Goal: Task Accomplishment & Management: Use online tool/utility

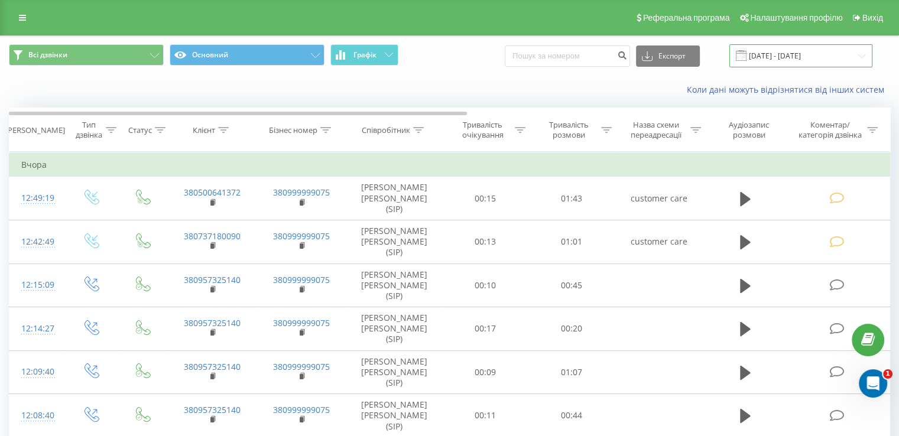
click at [864, 54] on input "18.08.2025 - 18.08.2025" at bounding box center [800, 55] width 143 height 23
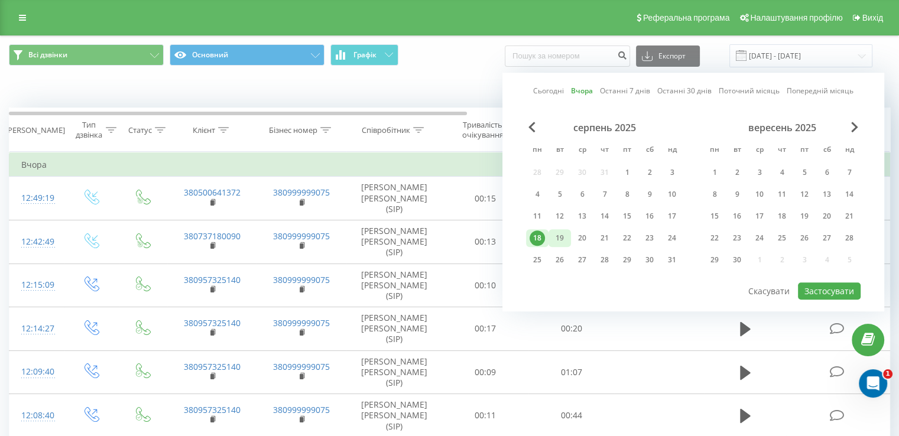
click at [560, 232] on div "19" at bounding box center [559, 237] width 15 height 15
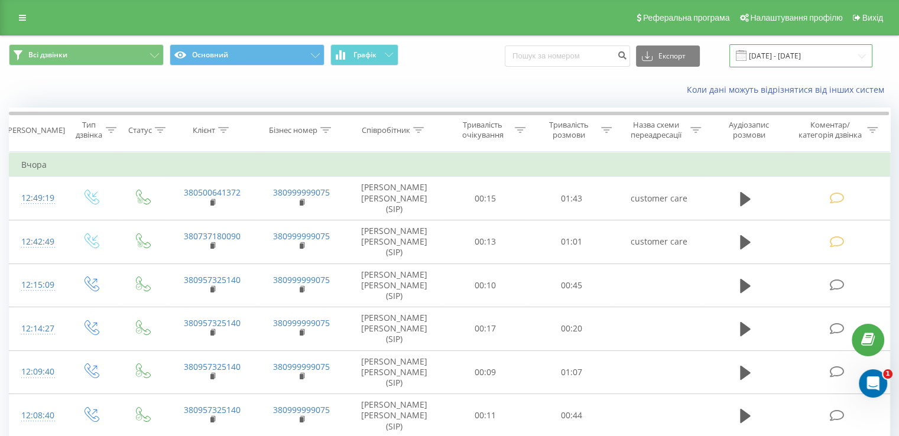
click at [867, 54] on input "18.08.2025 - 18.08.2025" at bounding box center [800, 55] width 143 height 23
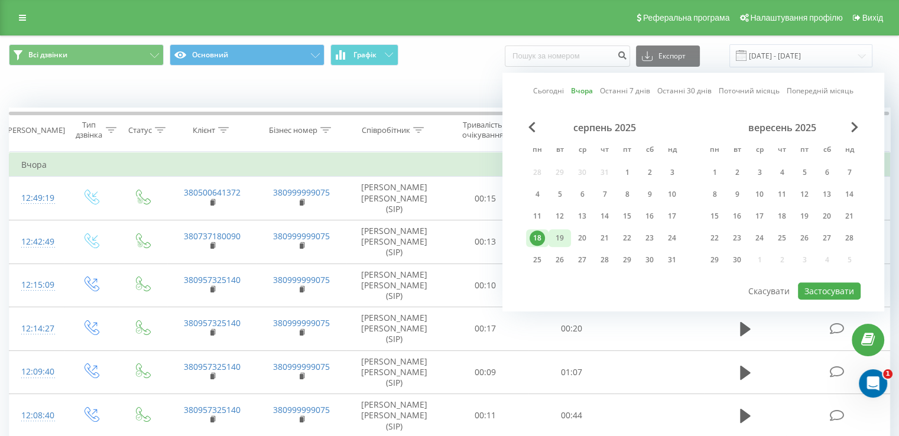
click at [551, 235] on div "19" at bounding box center [559, 238] width 22 height 18
click at [830, 283] on button "Застосувати" at bounding box center [829, 290] width 63 height 17
type input "[DATE] - [DATE]"
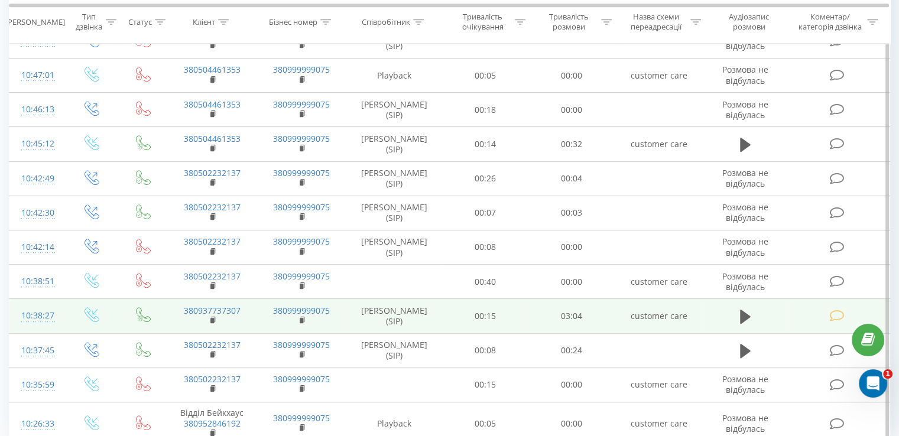
scroll to position [650, 0]
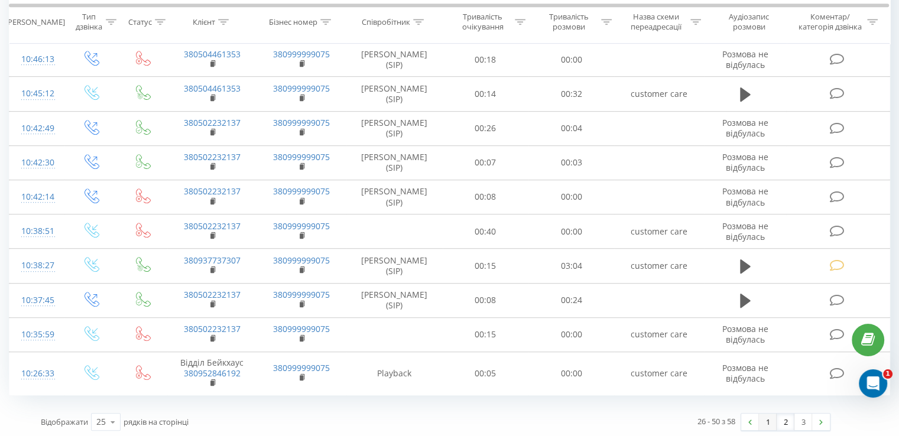
click at [763, 418] on link "1" at bounding box center [768, 422] width 18 height 17
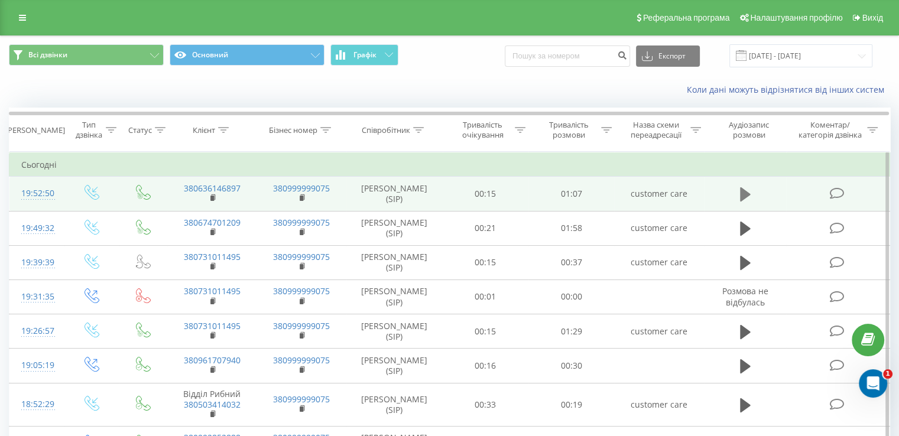
click at [743, 190] on icon at bounding box center [745, 194] width 11 height 14
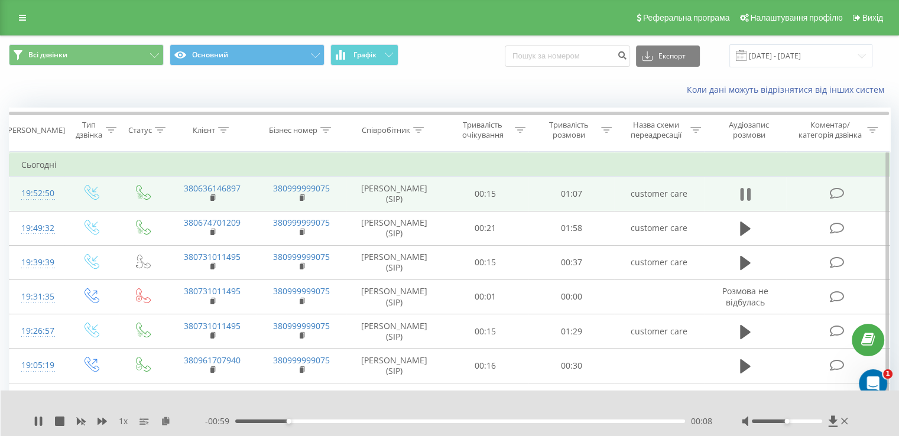
click at [744, 189] on icon at bounding box center [745, 194] width 11 height 17
click at [844, 189] on span at bounding box center [837, 192] width 17 height 11
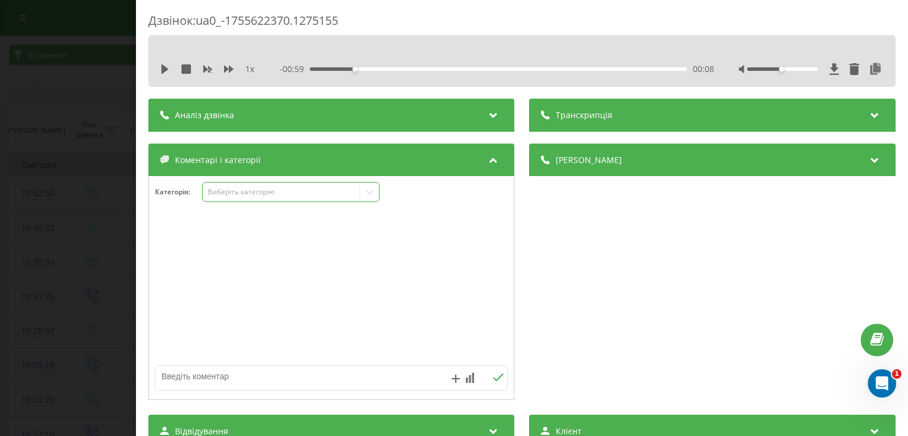
click at [365, 192] on icon at bounding box center [369, 192] width 12 height 12
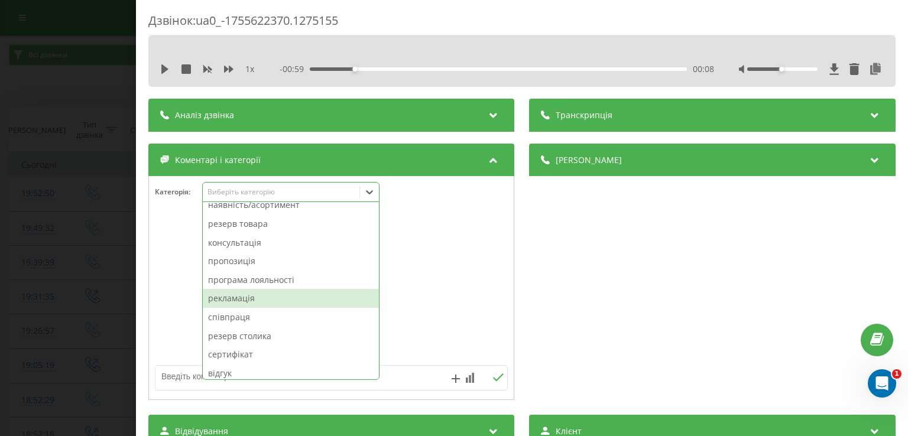
scroll to position [106, 0]
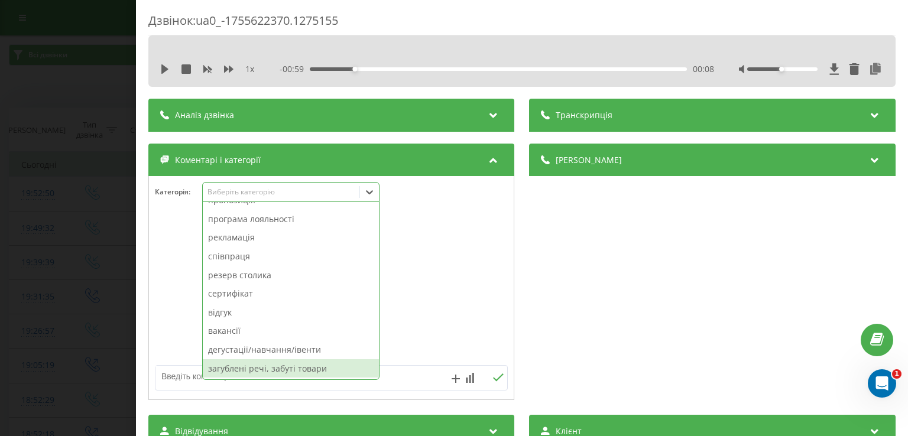
click at [244, 369] on div "загублені речі, забуті товари" at bounding box center [291, 368] width 176 height 19
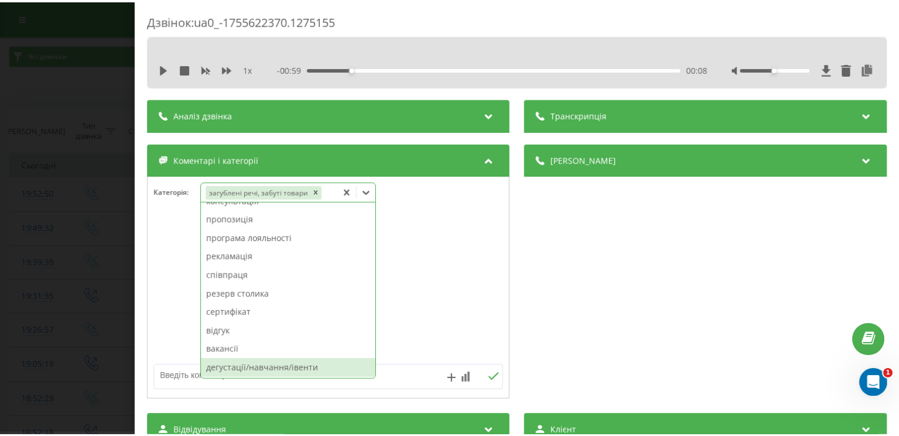
scroll to position [87, 0]
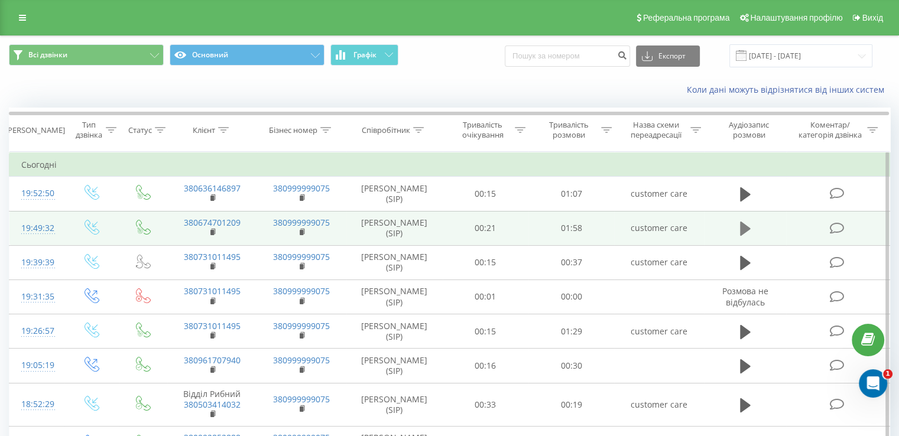
click at [740, 230] on icon at bounding box center [745, 228] width 11 height 17
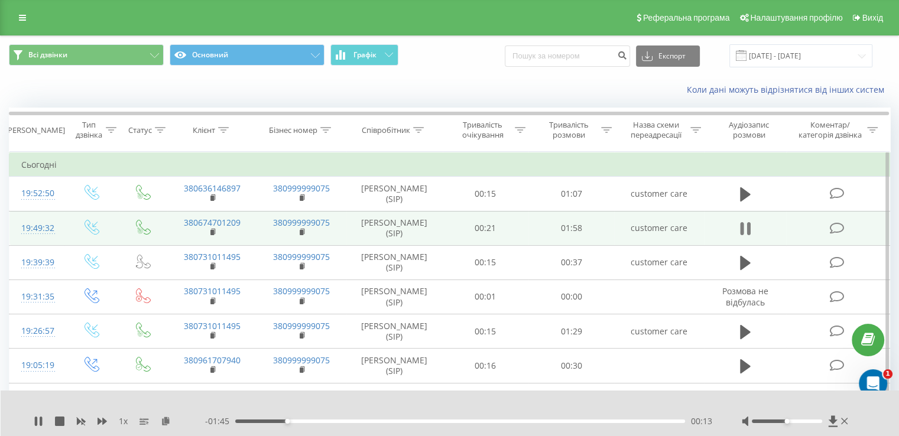
click at [743, 223] on icon at bounding box center [742, 228] width 4 height 13
click at [837, 227] on icon at bounding box center [836, 228] width 15 height 12
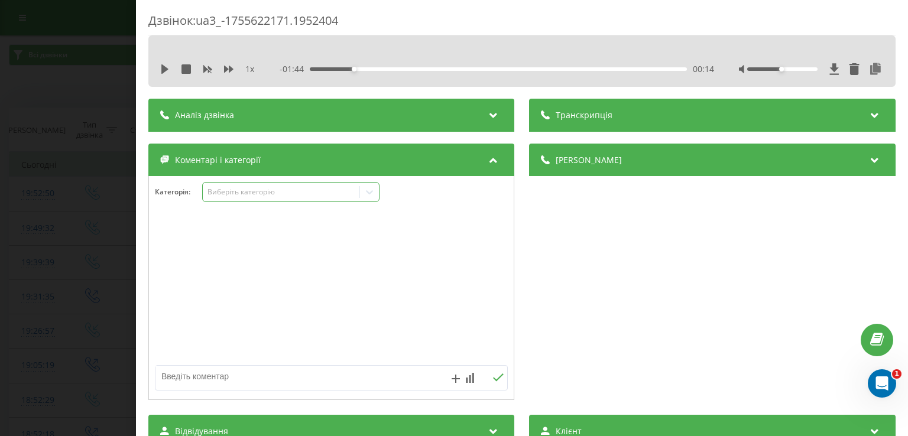
click at [368, 197] on icon at bounding box center [369, 192] width 12 height 12
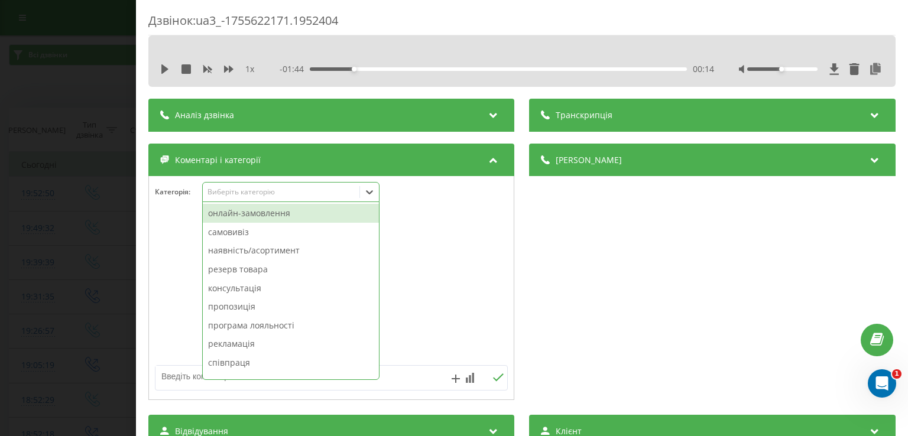
click at [264, 216] on div "онлайн-замовлення" at bounding box center [291, 213] width 176 height 19
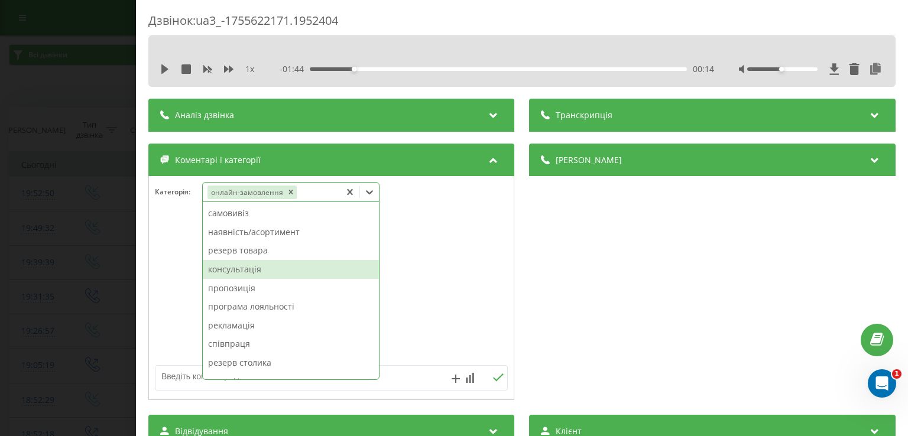
click at [259, 274] on div "консультація" at bounding box center [291, 269] width 176 height 19
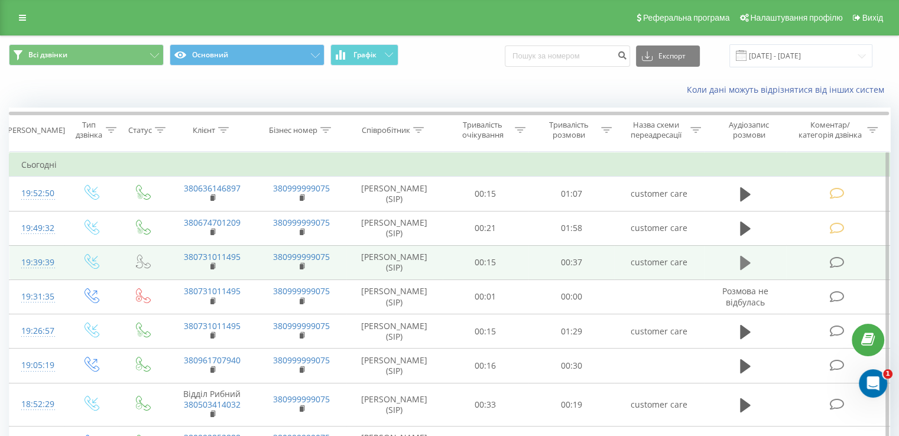
click at [744, 262] on icon at bounding box center [745, 263] width 11 height 14
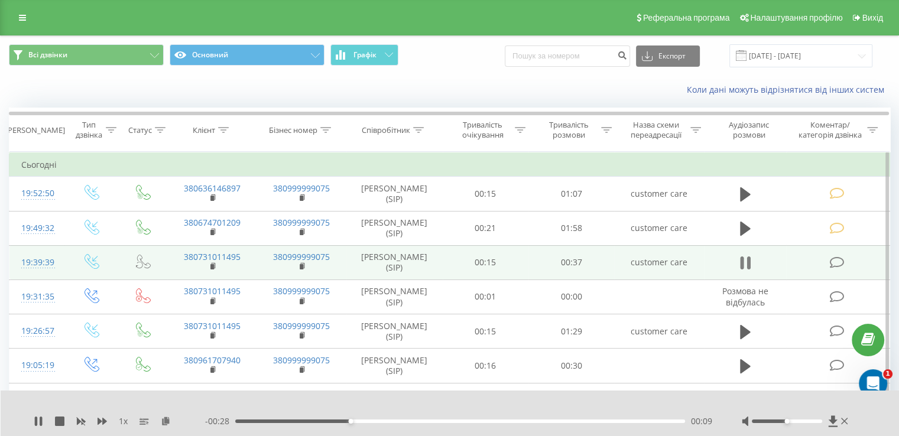
click at [744, 261] on icon at bounding box center [745, 263] width 11 height 17
click at [838, 261] on icon at bounding box center [836, 262] width 15 height 12
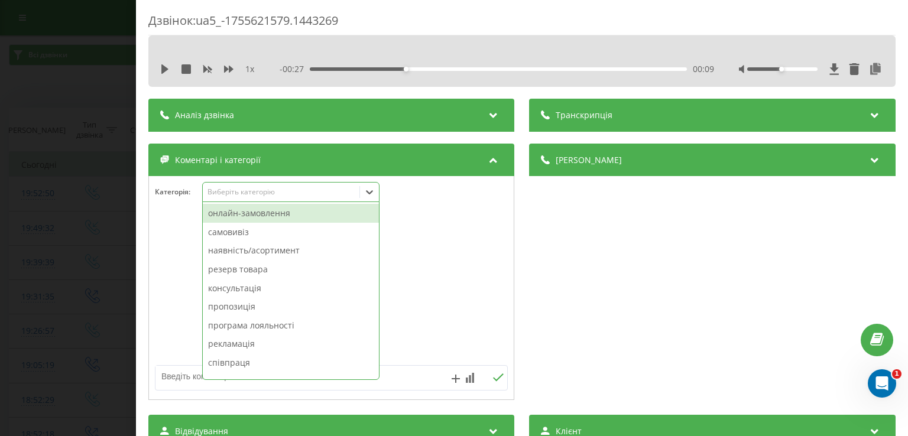
drag, startPoint x: 364, startPoint y: 193, endPoint x: 349, endPoint y: 197, distance: 15.9
click at [365, 193] on icon at bounding box center [369, 192] width 12 height 12
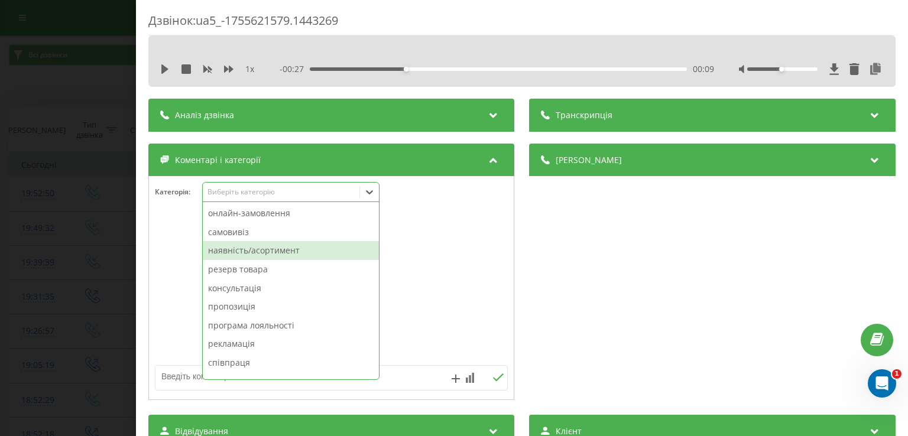
click at [251, 251] on div "наявність/асортимент" at bounding box center [291, 250] width 176 height 19
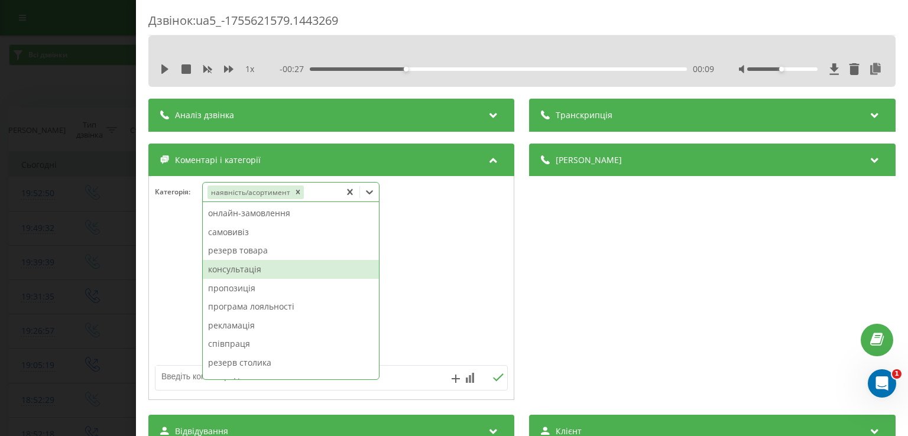
click at [250, 268] on div "консультація" at bounding box center [291, 269] width 176 height 19
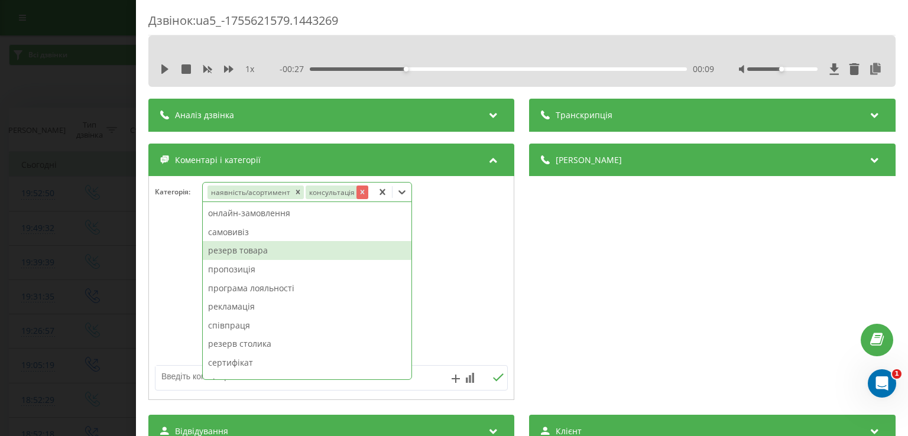
click at [360, 191] on icon "Remove консультація" at bounding box center [362, 192] width 4 height 4
click at [261, 251] on div "резерв товара" at bounding box center [291, 250] width 176 height 19
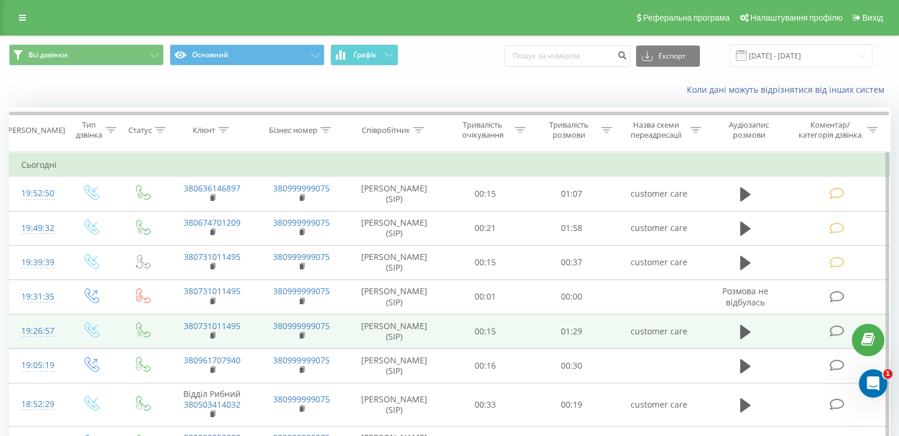
click at [843, 329] on icon at bounding box center [836, 331] width 15 height 12
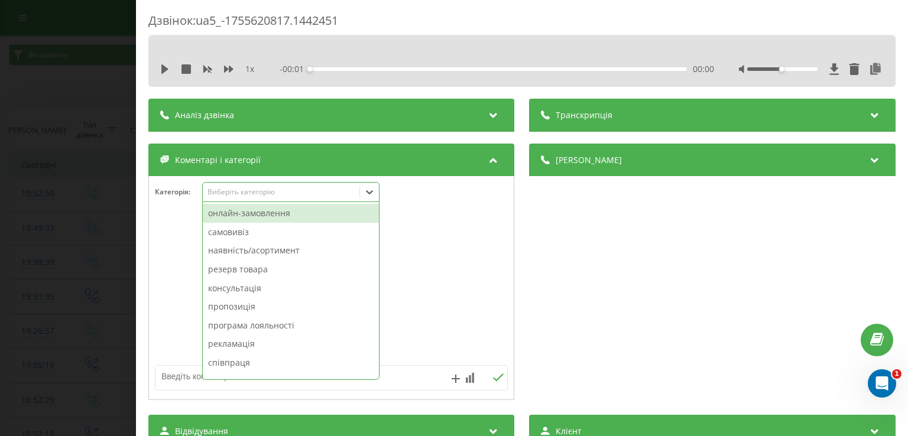
click at [375, 192] on icon at bounding box center [369, 192] width 12 height 12
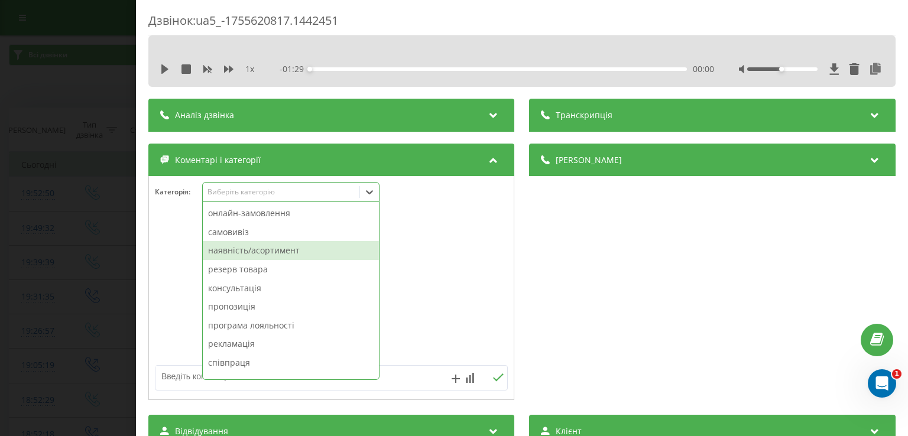
click at [261, 250] on div "наявність/асортимент" at bounding box center [291, 250] width 176 height 19
click at [260, 252] on div "резерв товара" at bounding box center [291, 250] width 176 height 19
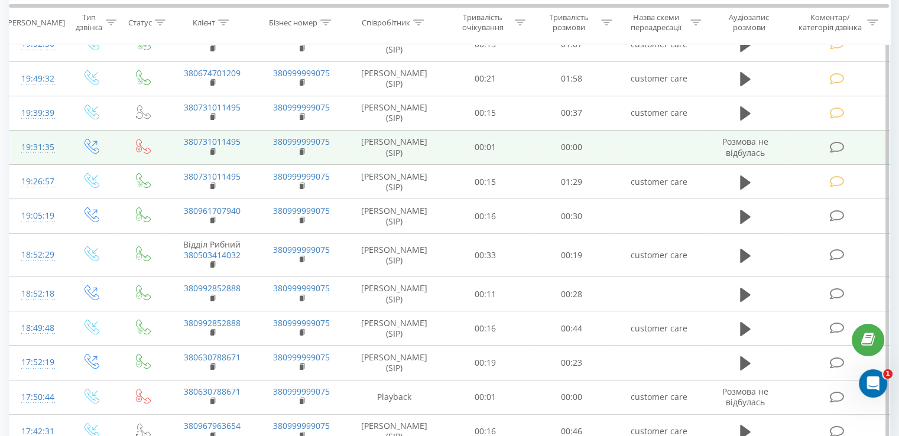
scroll to position [177, 0]
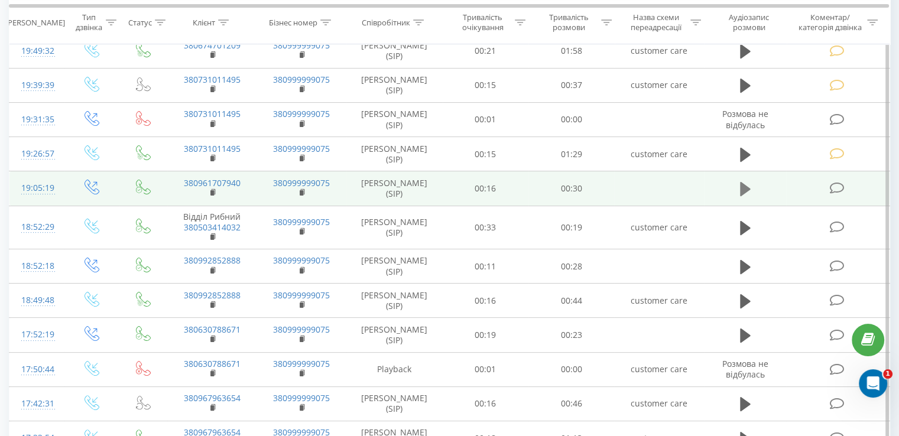
click at [746, 189] on icon at bounding box center [745, 189] width 11 height 14
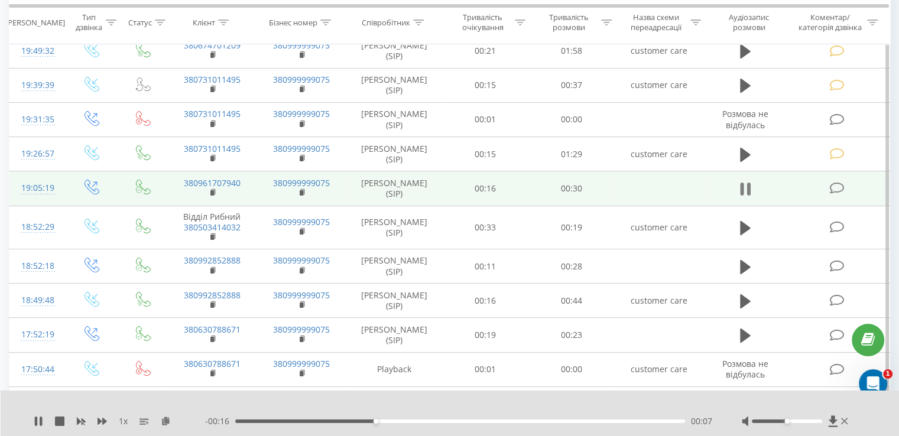
click at [744, 185] on icon at bounding box center [745, 189] width 11 height 17
click at [837, 185] on icon at bounding box center [836, 188] width 15 height 12
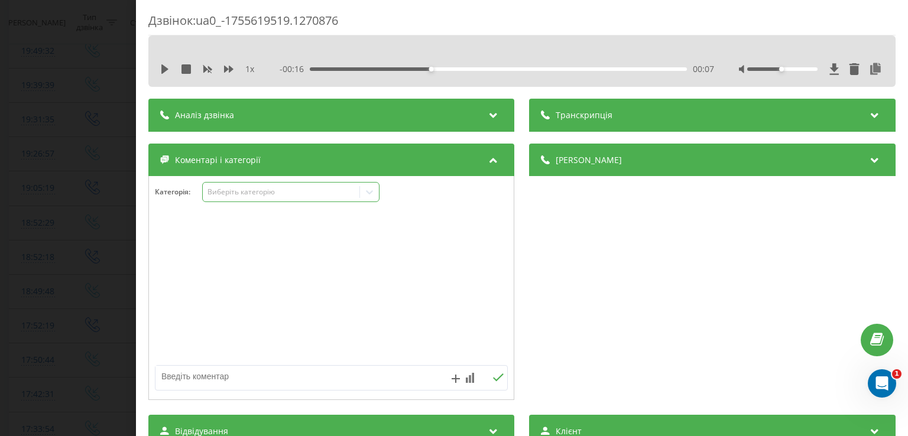
click at [365, 197] on icon at bounding box center [369, 192] width 12 height 12
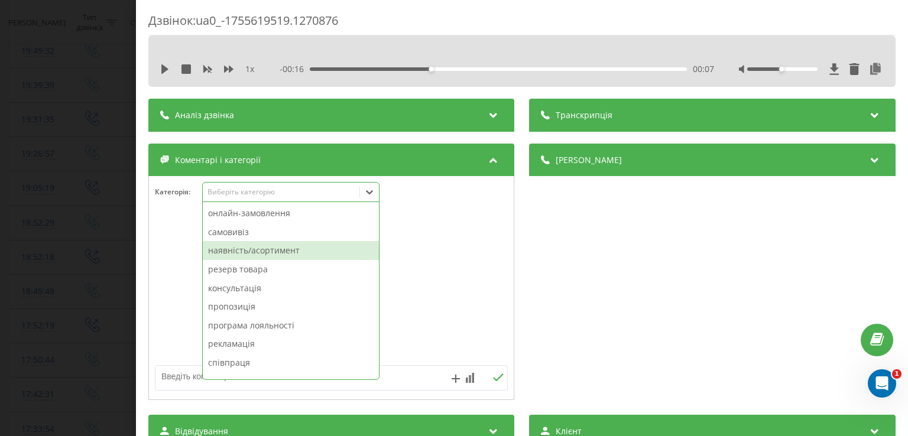
click at [257, 249] on div "наявність/асортимент" at bounding box center [291, 250] width 176 height 19
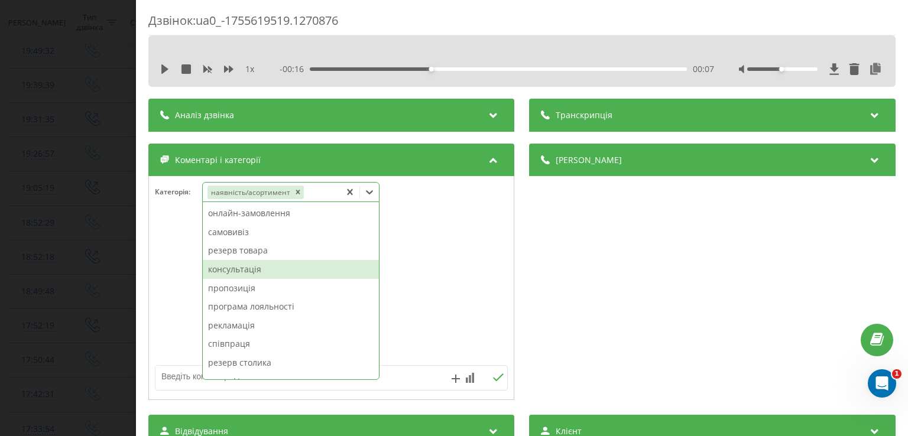
click at [260, 265] on div "консультація" at bounding box center [291, 269] width 176 height 19
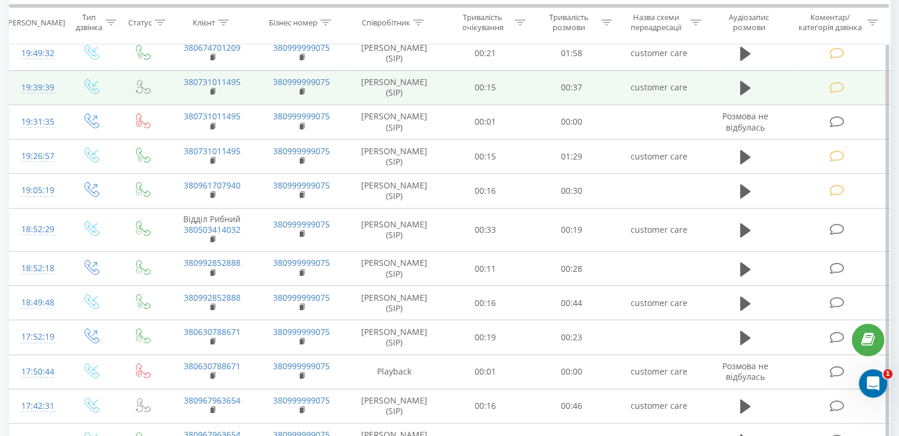
scroll to position [177, 0]
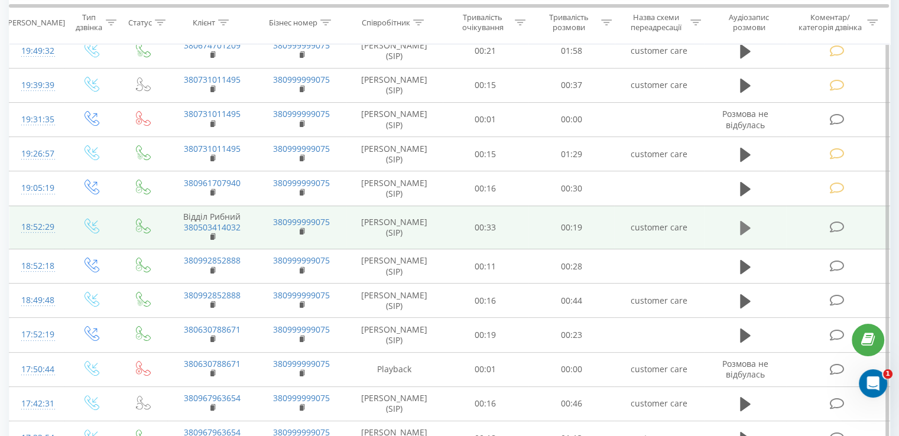
click at [739, 226] on button at bounding box center [745, 228] width 18 height 18
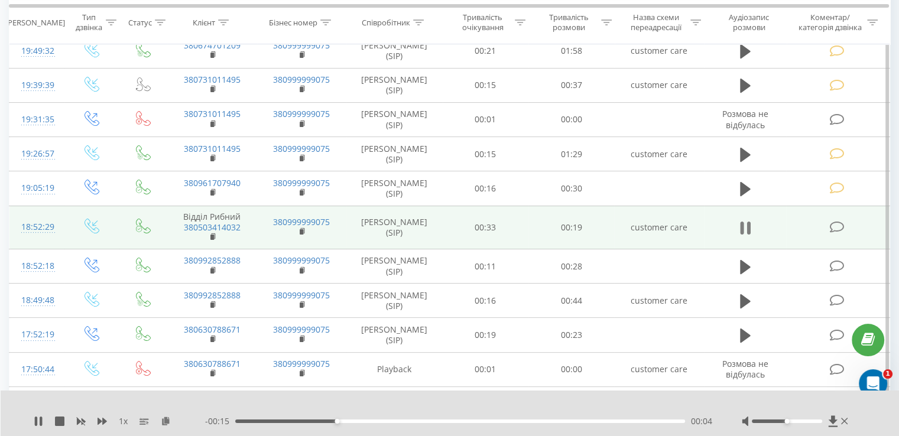
click at [744, 222] on icon at bounding box center [745, 228] width 11 height 17
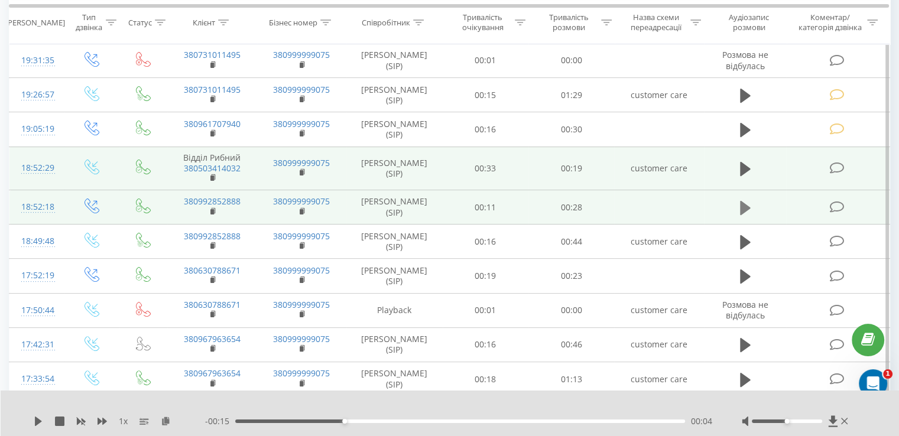
click at [742, 204] on icon at bounding box center [745, 207] width 11 height 14
click at [744, 201] on icon at bounding box center [745, 208] width 11 height 17
click at [837, 204] on icon at bounding box center [836, 207] width 15 height 12
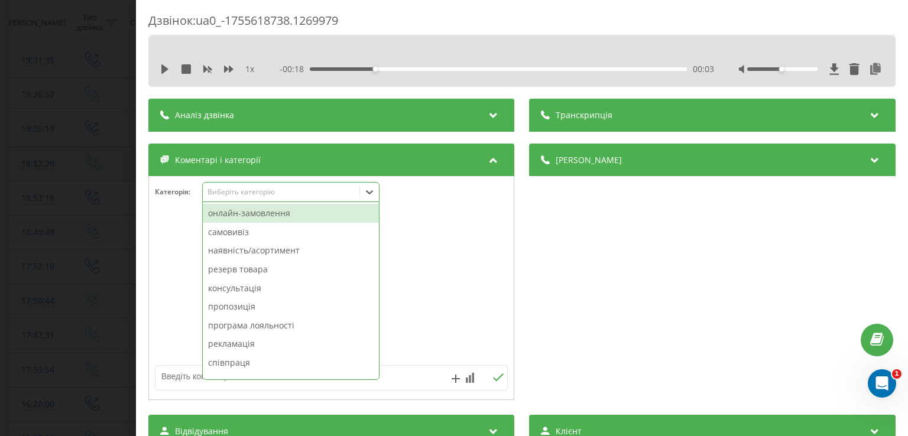
drag, startPoint x: 368, startPoint y: 193, endPoint x: 362, endPoint y: 188, distance: 7.9
click at [369, 194] on icon at bounding box center [369, 192] width 12 height 12
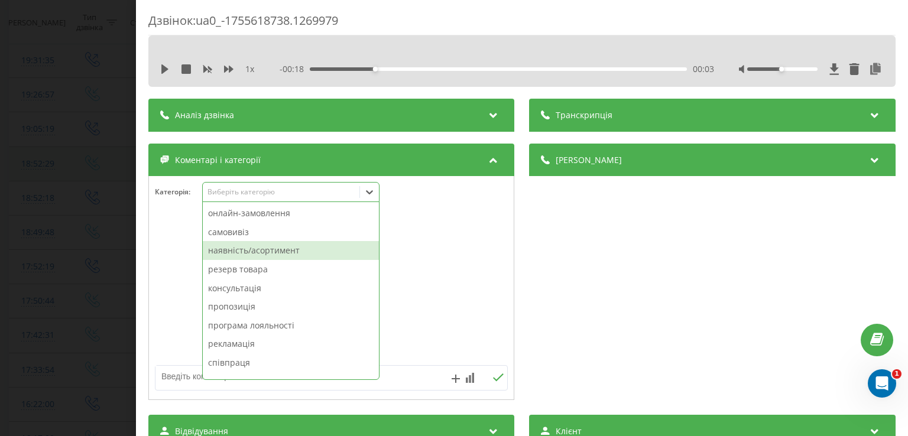
click at [272, 248] on div "наявність/асортимент" at bounding box center [291, 250] width 176 height 19
click at [272, 249] on div "резерв товара" at bounding box center [291, 250] width 176 height 19
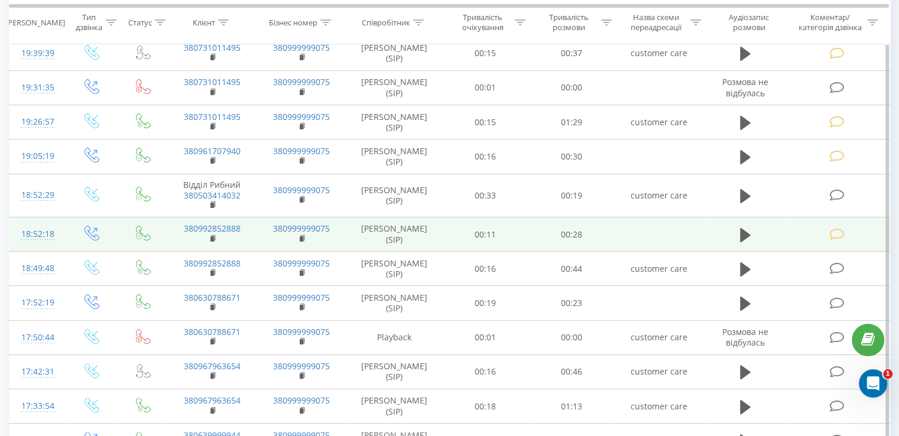
scroll to position [236, 0]
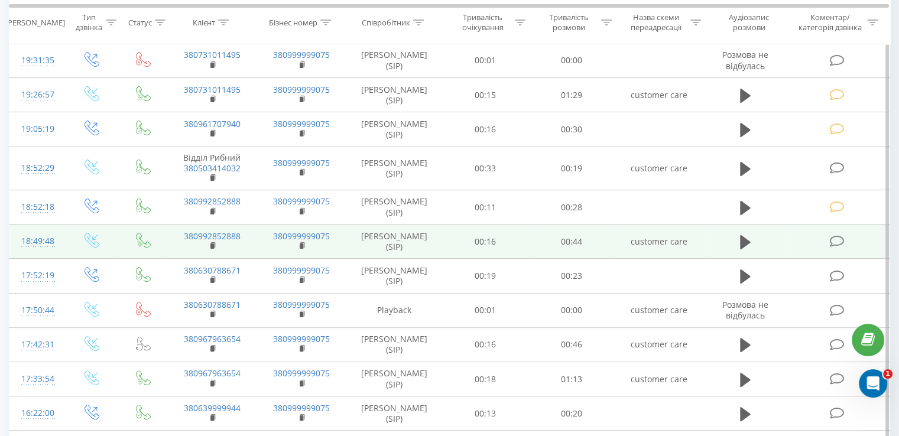
click at [830, 239] on icon at bounding box center [836, 241] width 15 height 12
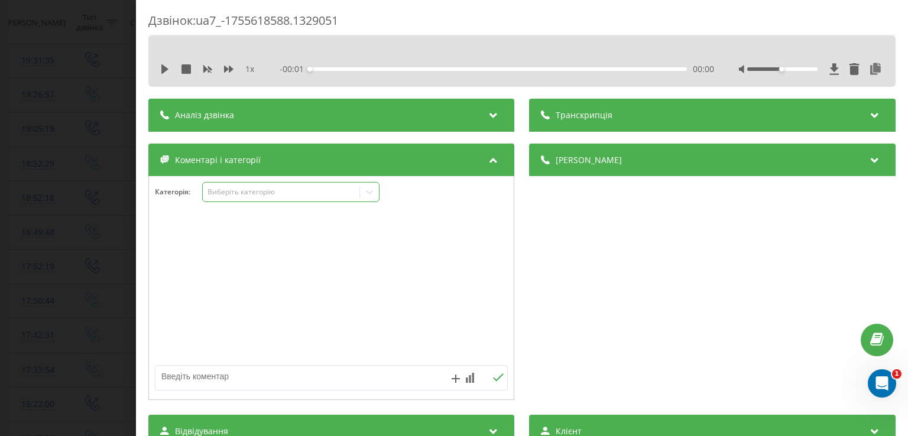
click at [369, 194] on icon at bounding box center [369, 192] width 12 height 12
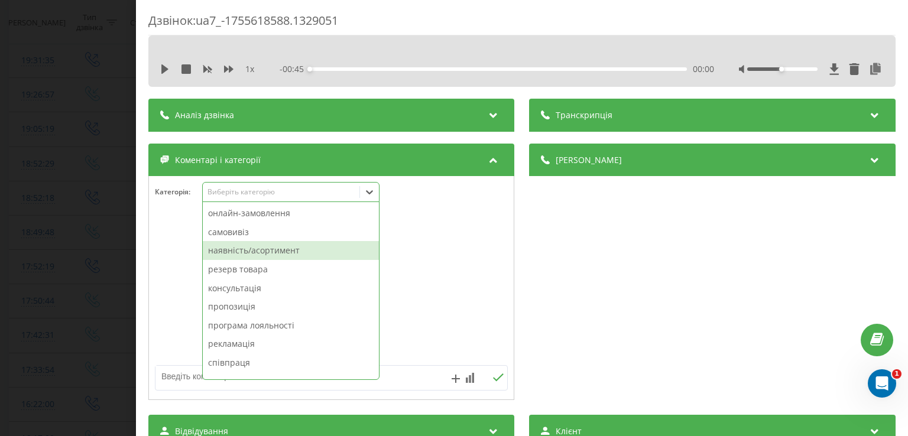
click at [294, 255] on div "наявність/асортимент" at bounding box center [291, 250] width 176 height 19
click at [256, 254] on div "резерв товара" at bounding box center [291, 250] width 176 height 19
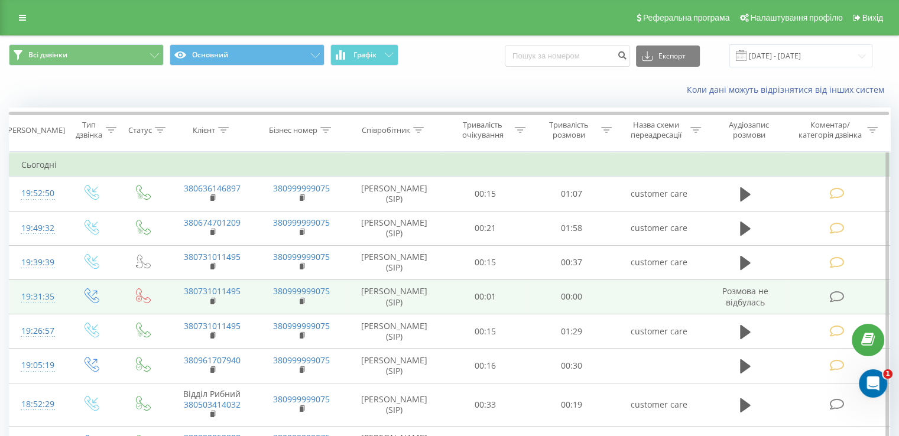
scroll to position [295, 0]
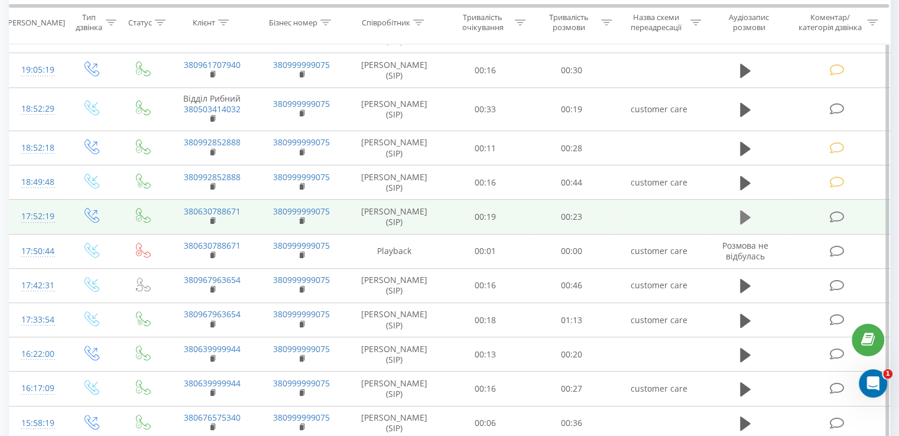
click at [742, 219] on icon at bounding box center [745, 217] width 11 height 14
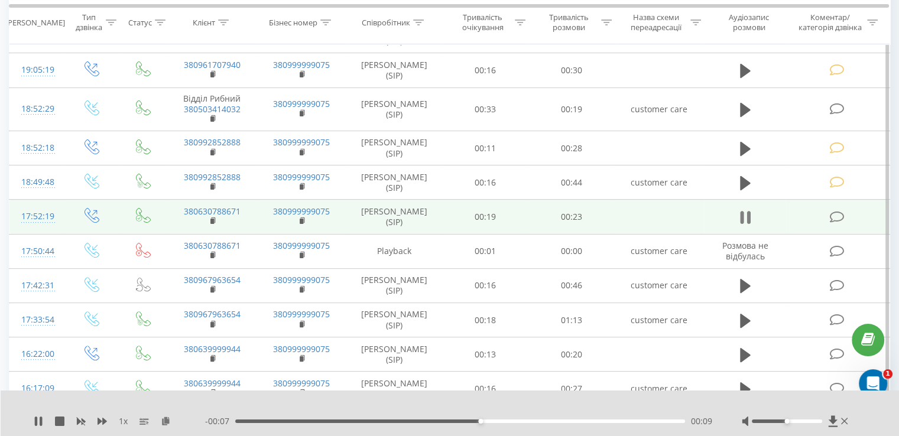
click at [742, 213] on icon at bounding box center [742, 217] width 4 height 13
click at [743, 216] on icon at bounding box center [745, 217] width 11 height 14
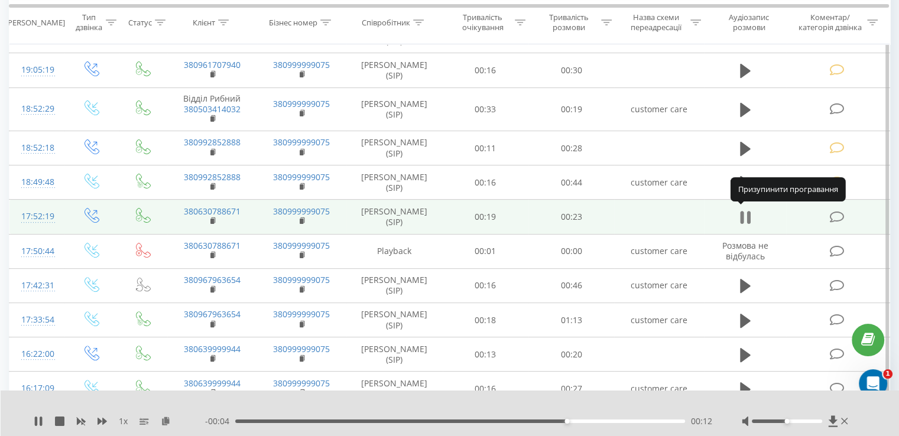
click at [743, 214] on icon at bounding box center [742, 217] width 4 height 13
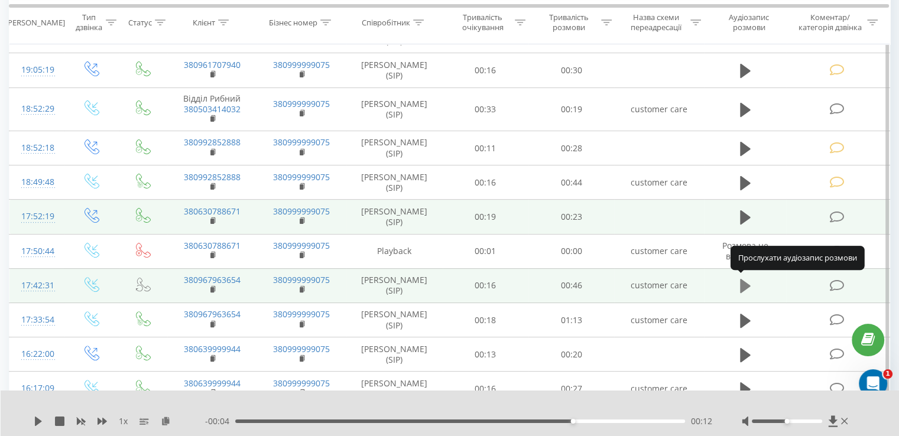
click at [742, 282] on icon at bounding box center [745, 286] width 11 height 14
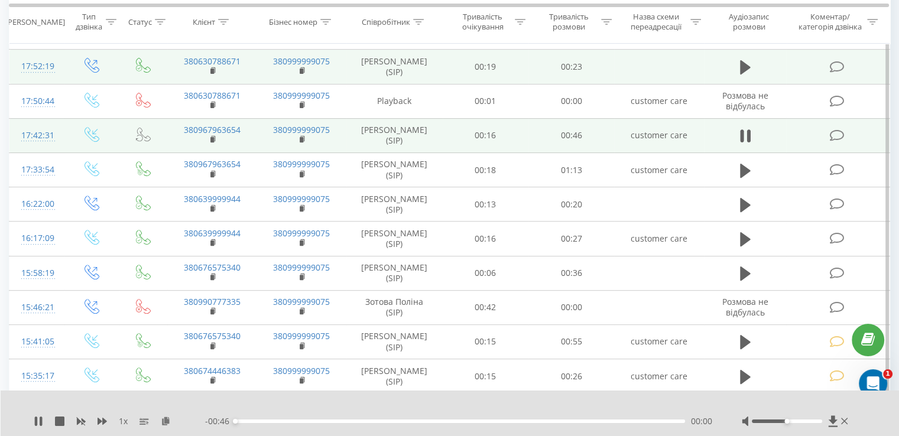
scroll to position [473, 0]
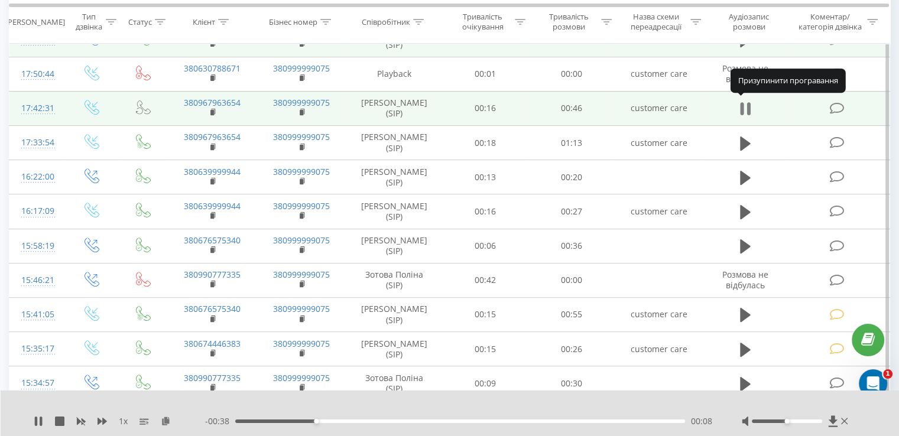
click at [744, 105] on icon at bounding box center [745, 108] width 11 height 17
click at [832, 105] on icon at bounding box center [836, 108] width 15 height 12
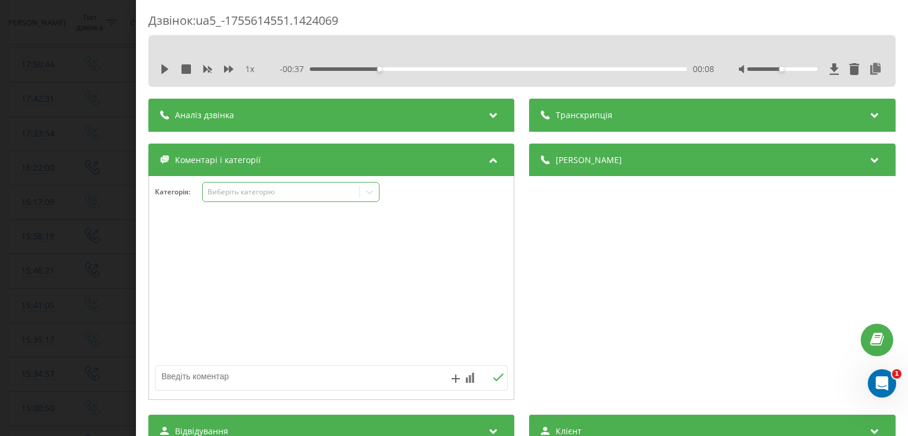
click at [370, 194] on icon at bounding box center [369, 192] width 7 height 4
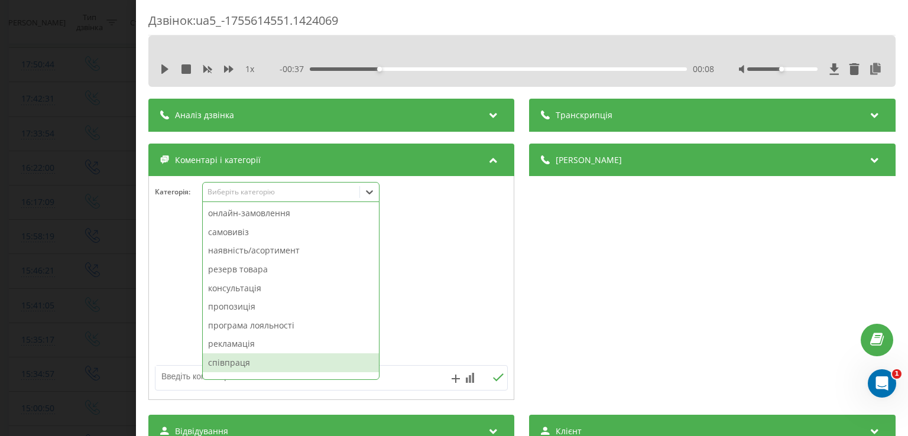
click at [232, 366] on div "співпраця" at bounding box center [291, 362] width 176 height 19
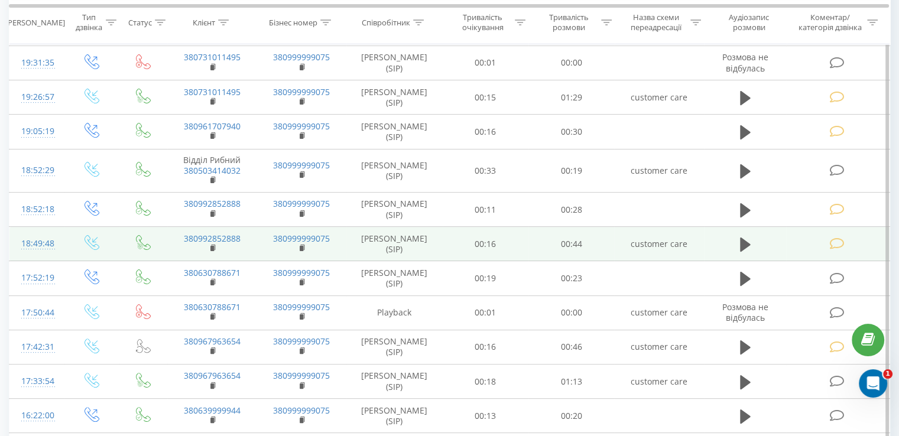
scroll to position [236, 0]
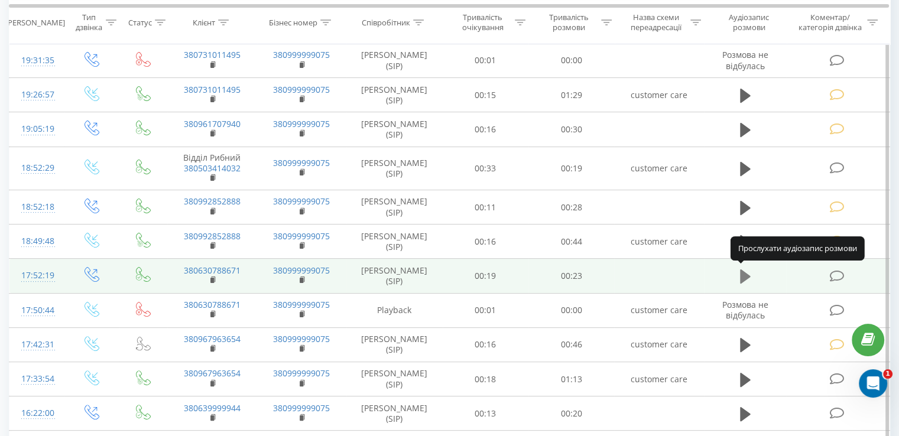
click at [744, 273] on icon at bounding box center [745, 276] width 11 height 14
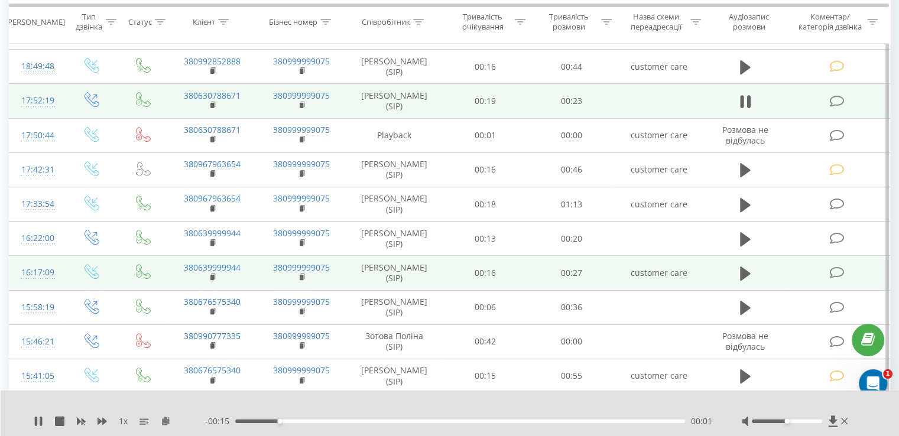
scroll to position [414, 0]
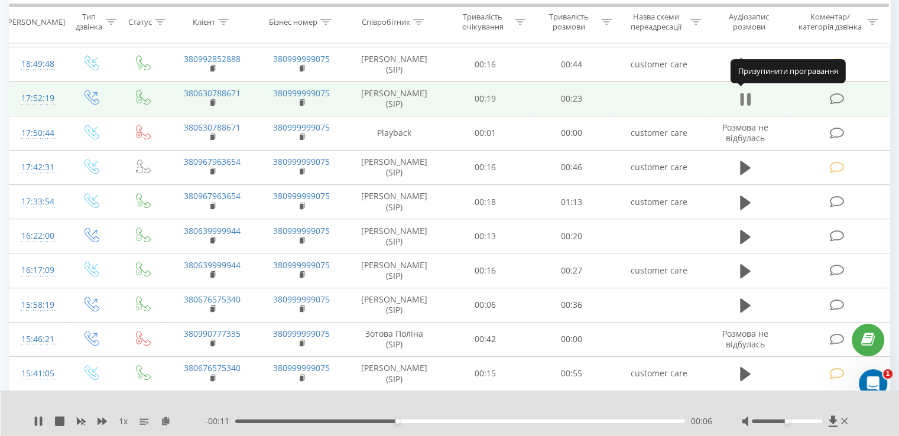
click at [744, 93] on icon at bounding box center [745, 99] width 11 height 17
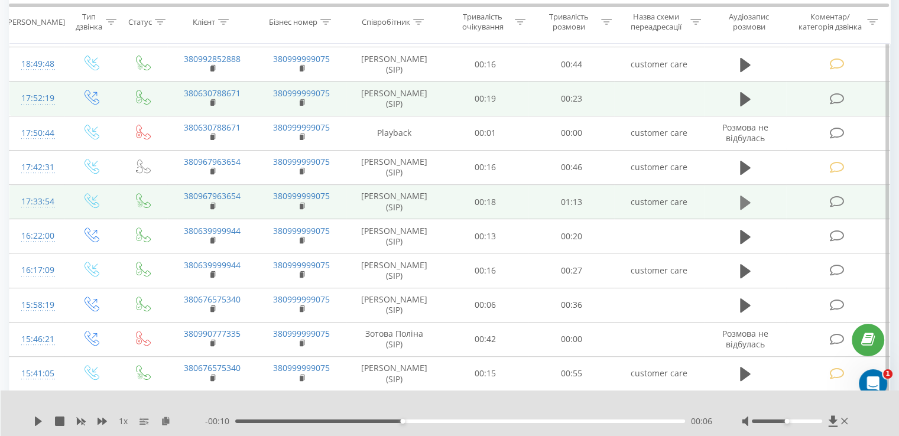
click at [744, 201] on icon at bounding box center [745, 202] width 11 height 14
click at [743, 196] on icon at bounding box center [742, 202] width 4 height 13
click at [825, 197] on td at bounding box center [837, 202] width 103 height 34
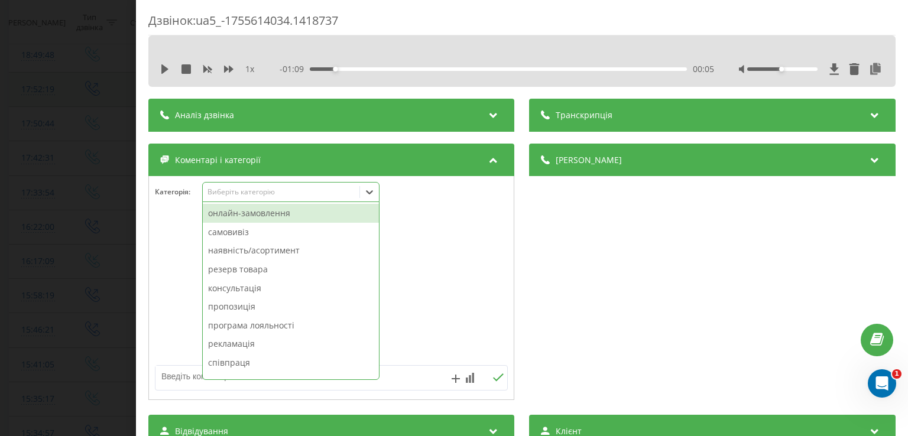
drag, startPoint x: 371, startPoint y: 192, endPoint x: 385, endPoint y: 145, distance: 49.3
click at [371, 192] on icon at bounding box center [369, 192] width 7 height 4
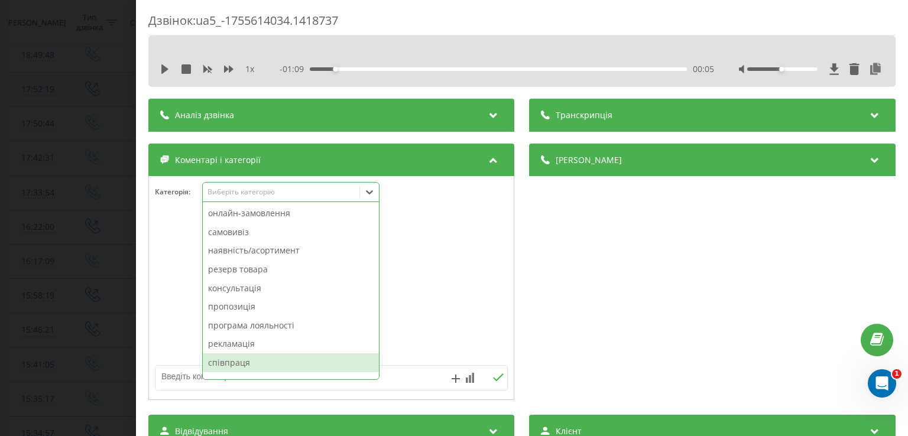
click at [264, 369] on div "співпраця" at bounding box center [291, 362] width 176 height 19
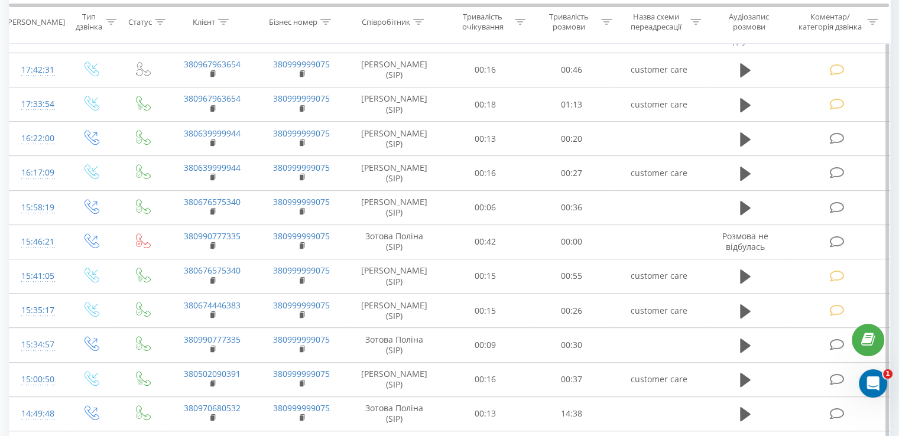
scroll to position [532, 0]
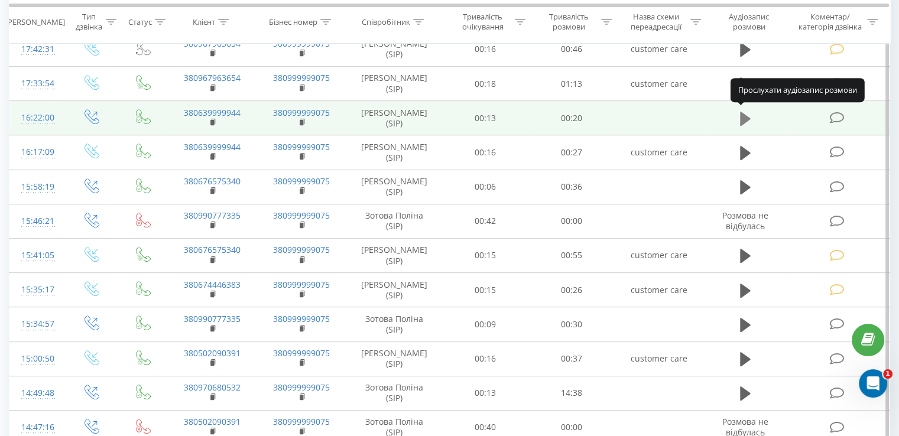
click at [742, 114] on icon at bounding box center [745, 119] width 11 height 14
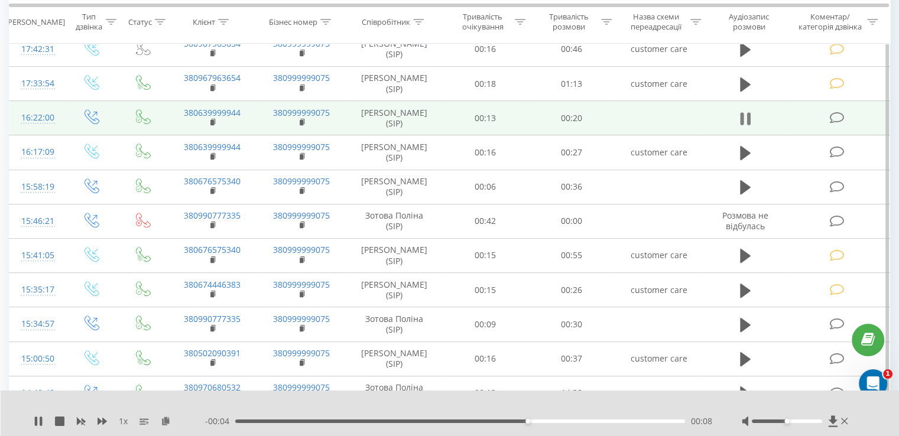
click at [744, 111] on icon at bounding box center [745, 118] width 11 height 17
click at [832, 118] on icon at bounding box center [836, 118] width 15 height 12
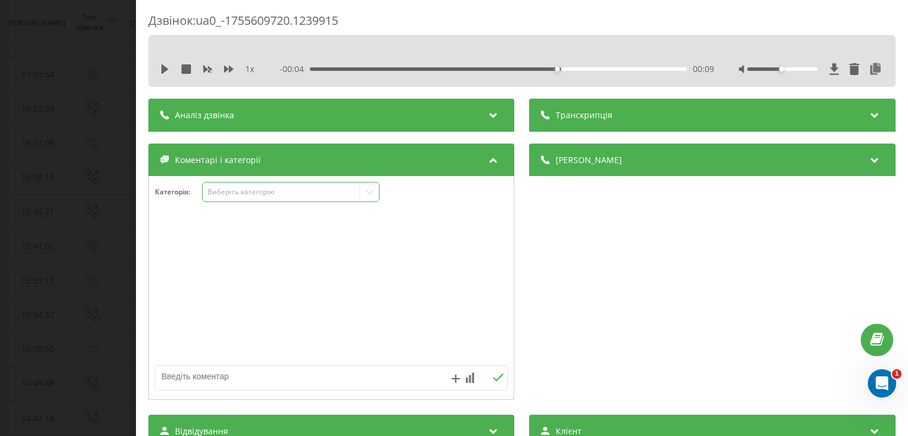
click at [371, 189] on icon at bounding box center [369, 192] width 12 height 12
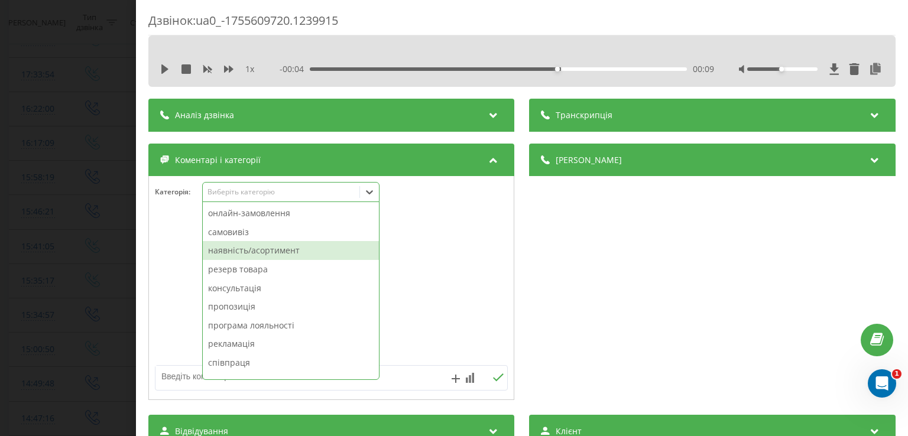
click at [290, 252] on div "наявність/асортимент" at bounding box center [291, 250] width 176 height 19
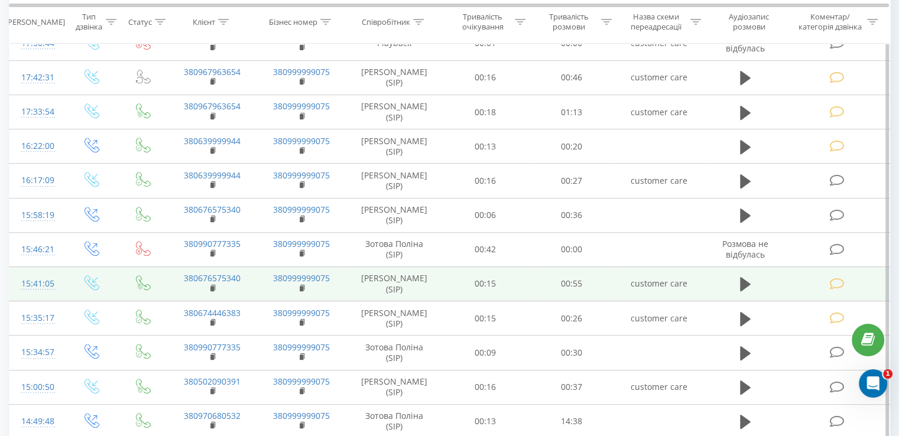
scroll to position [532, 0]
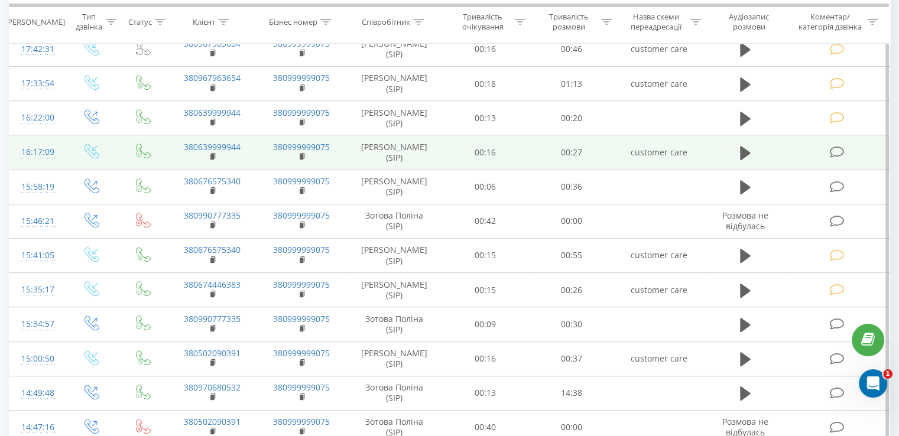
click at [835, 148] on icon at bounding box center [836, 152] width 15 height 12
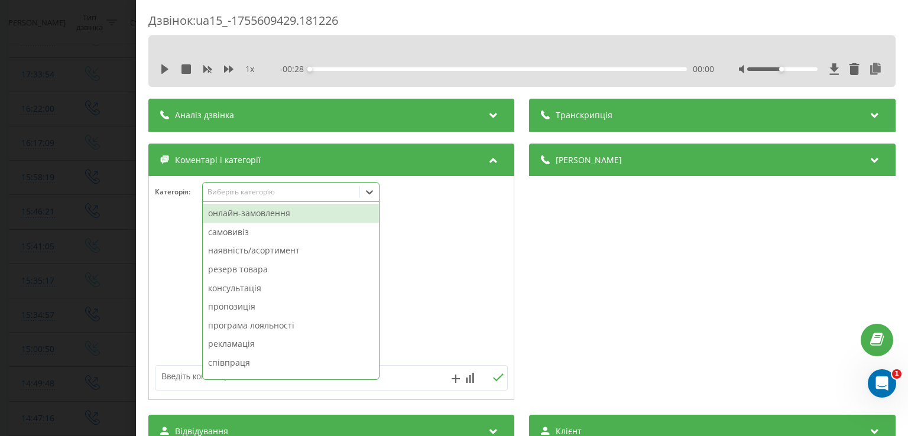
click at [371, 190] on icon at bounding box center [369, 192] width 12 height 12
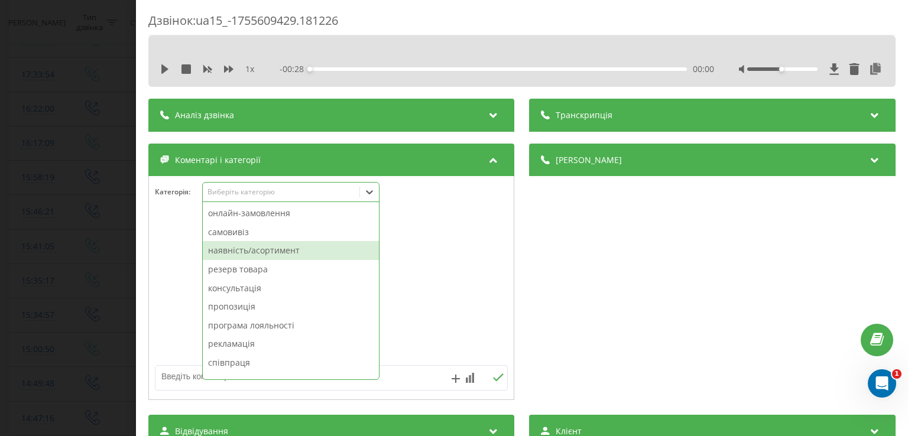
click at [275, 251] on div "наявність/асортимент" at bounding box center [291, 250] width 176 height 19
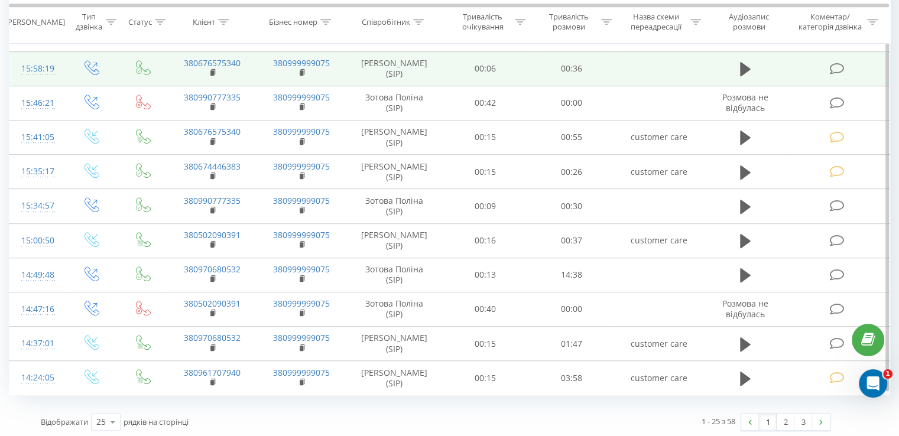
scroll to position [650, 0]
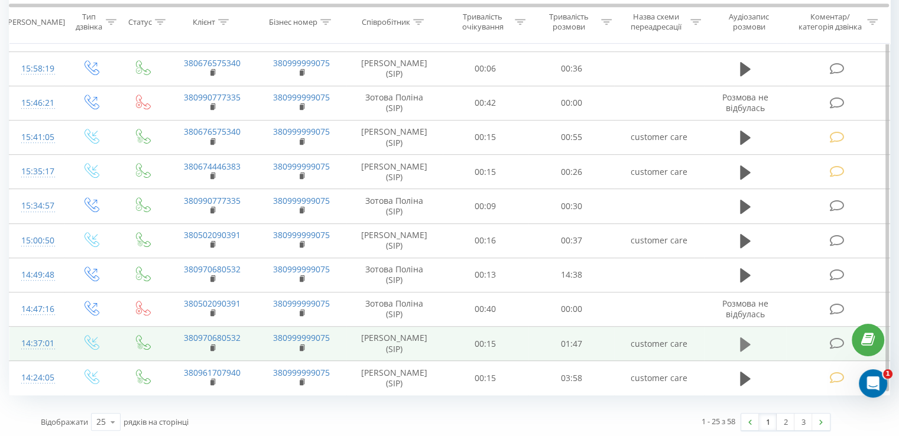
click at [746, 337] on icon at bounding box center [745, 344] width 11 height 14
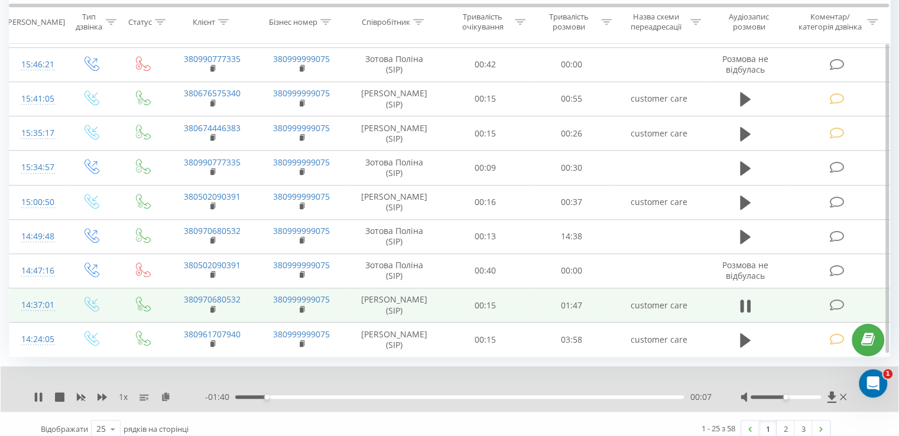
scroll to position [695, 0]
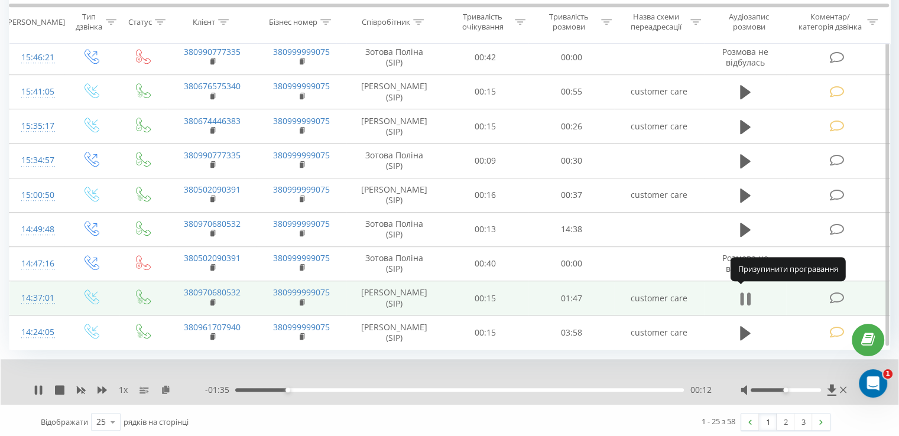
click at [744, 291] on icon at bounding box center [745, 299] width 11 height 17
click at [832, 296] on icon at bounding box center [836, 298] width 15 height 12
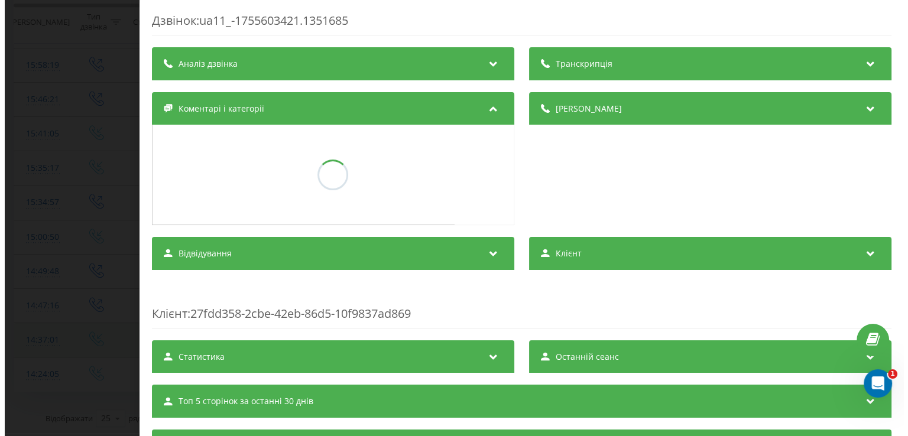
scroll to position [641, 0]
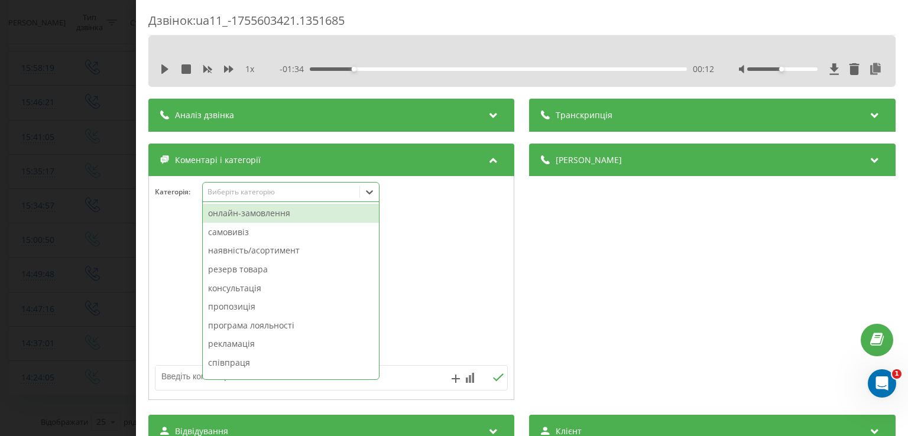
click at [366, 197] on icon at bounding box center [369, 192] width 12 height 12
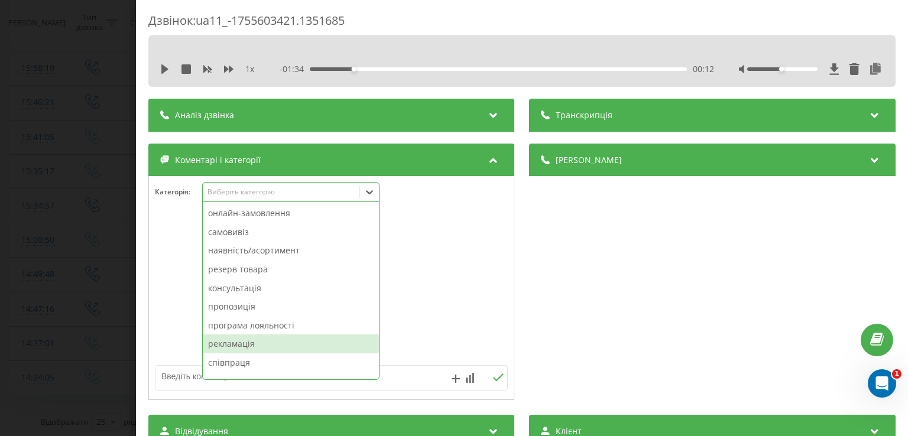
click at [265, 346] on div "рекламація" at bounding box center [291, 343] width 176 height 19
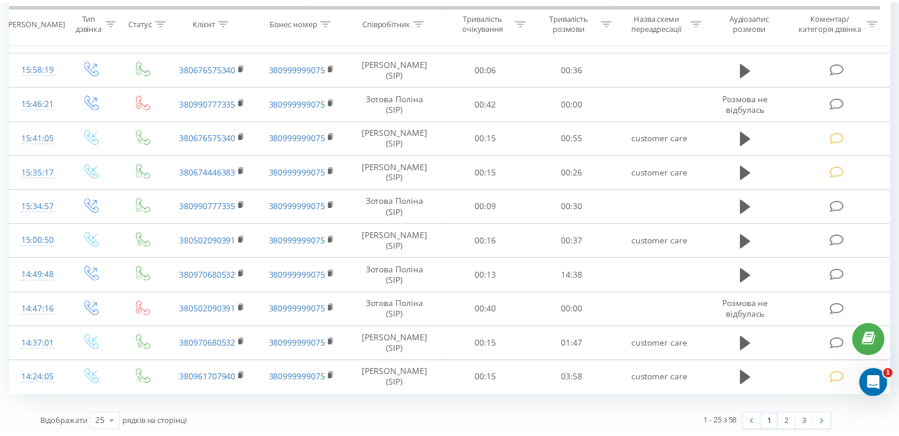
scroll to position [650, 0]
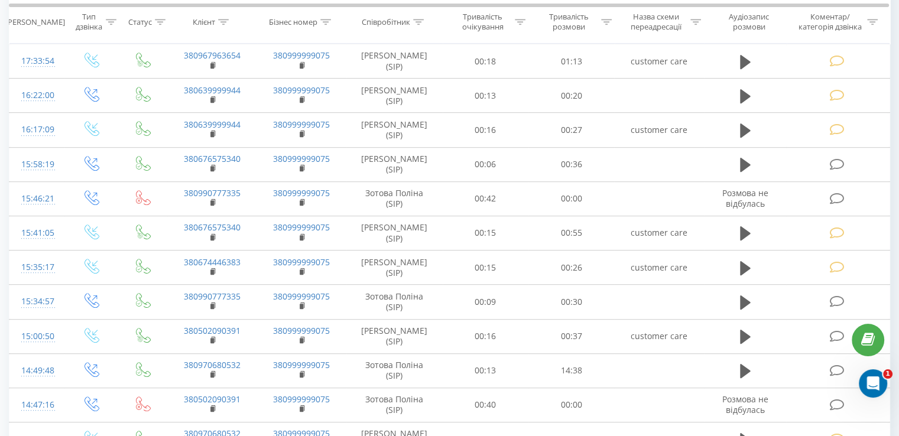
scroll to position [650, 0]
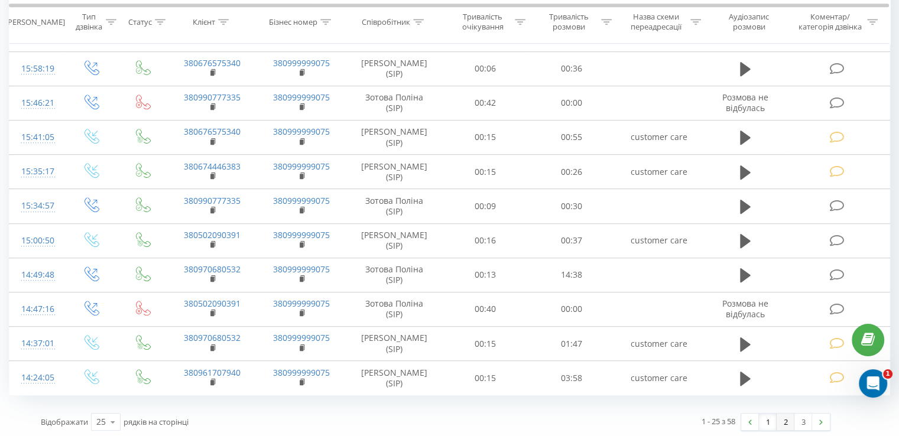
click at [786, 418] on link "2" at bounding box center [785, 422] width 18 height 17
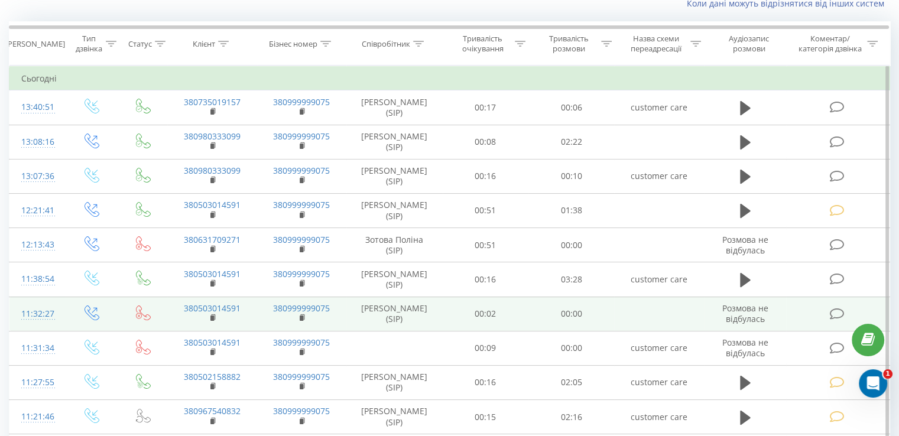
scroll to position [78, 0]
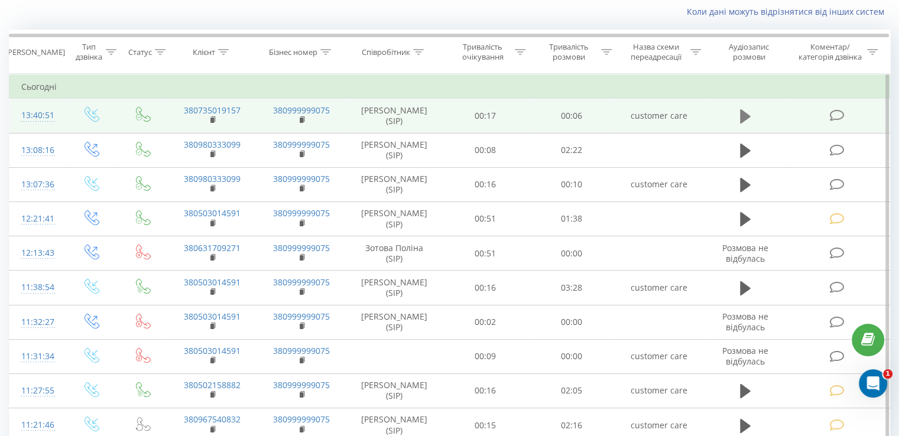
click at [749, 116] on button at bounding box center [745, 117] width 18 height 18
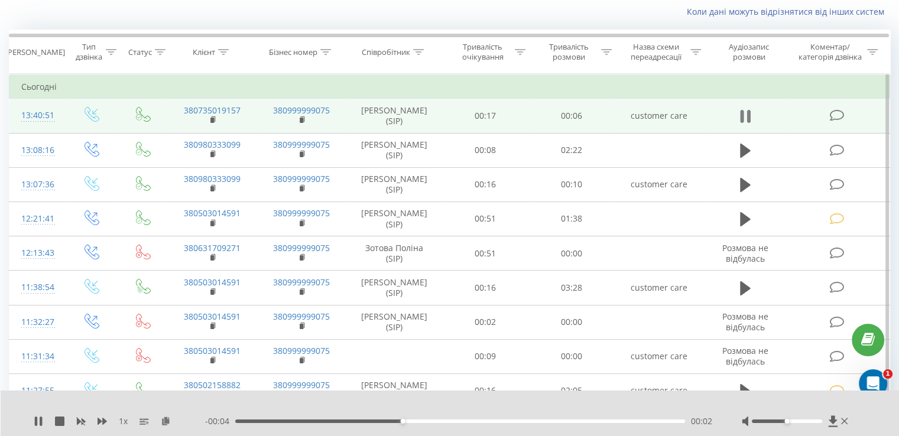
click at [744, 114] on icon at bounding box center [745, 116] width 11 height 17
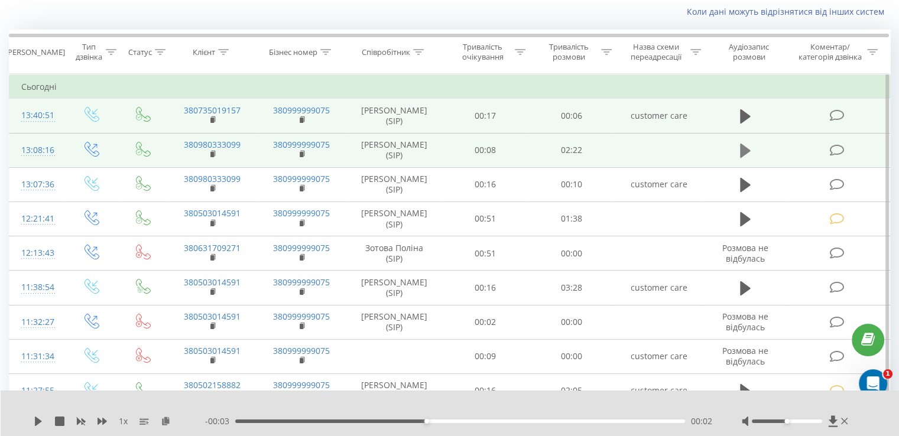
click at [741, 149] on icon at bounding box center [745, 151] width 11 height 14
click at [744, 145] on icon at bounding box center [745, 150] width 11 height 17
click at [837, 145] on icon at bounding box center [836, 150] width 15 height 12
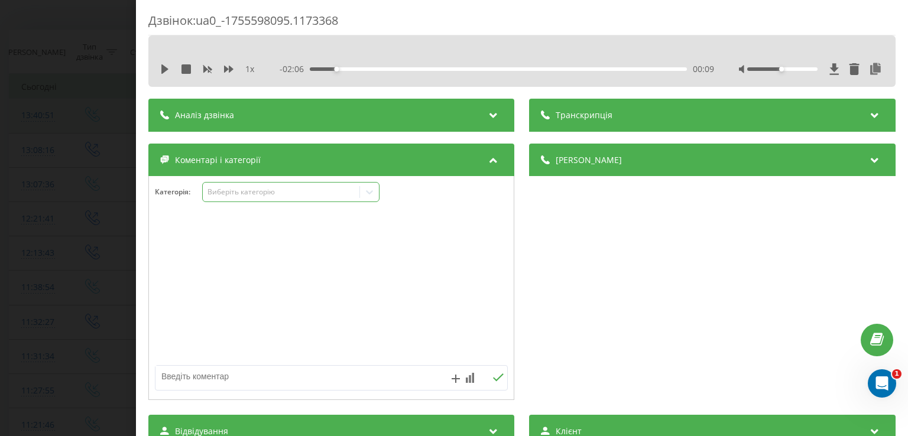
click at [369, 197] on icon at bounding box center [369, 192] width 12 height 12
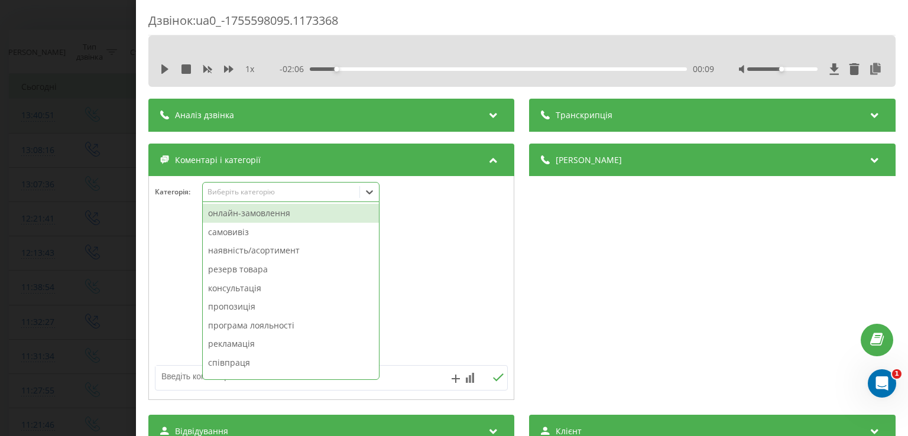
click at [275, 215] on div "онлайн-замовлення" at bounding box center [291, 213] width 176 height 19
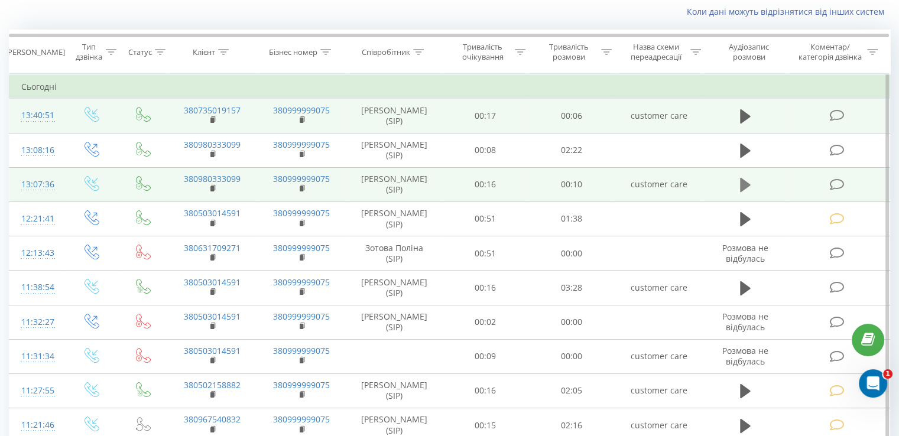
click at [740, 183] on icon at bounding box center [745, 185] width 11 height 17
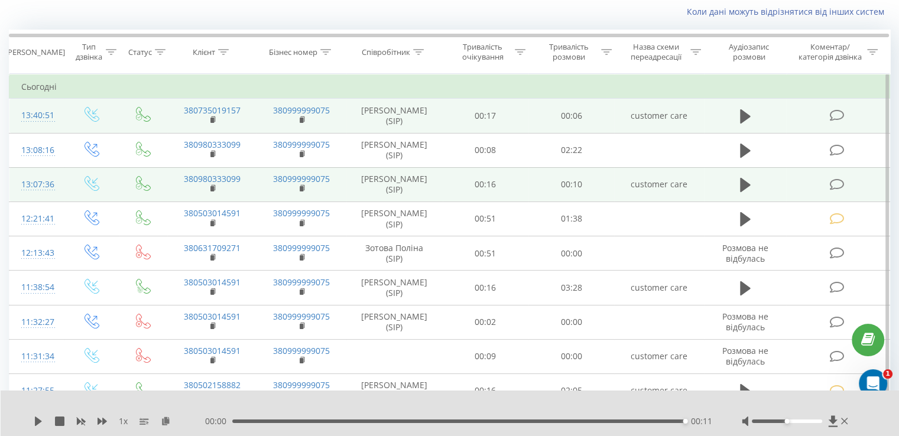
click at [830, 185] on icon at bounding box center [836, 184] width 15 height 12
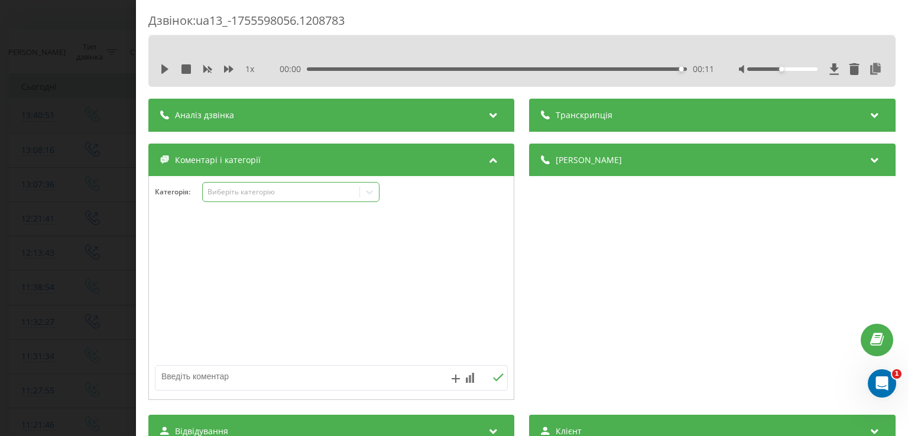
drag, startPoint x: 360, startPoint y: 197, endPoint x: 369, endPoint y: 199, distance: 9.6
click at [360, 198] on div "Виберіть категорію" at bounding box center [290, 192] width 177 height 20
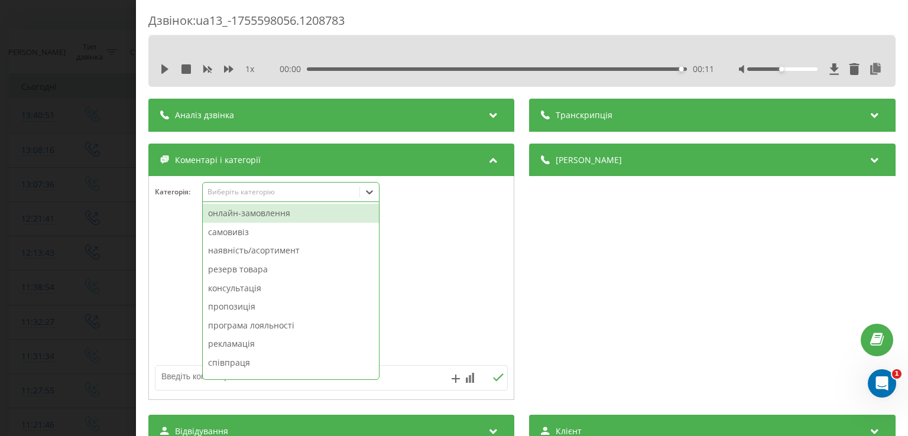
click at [267, 216] on div "онлайн-замовлення" at bounding box center [291, 213] width 176 height 19
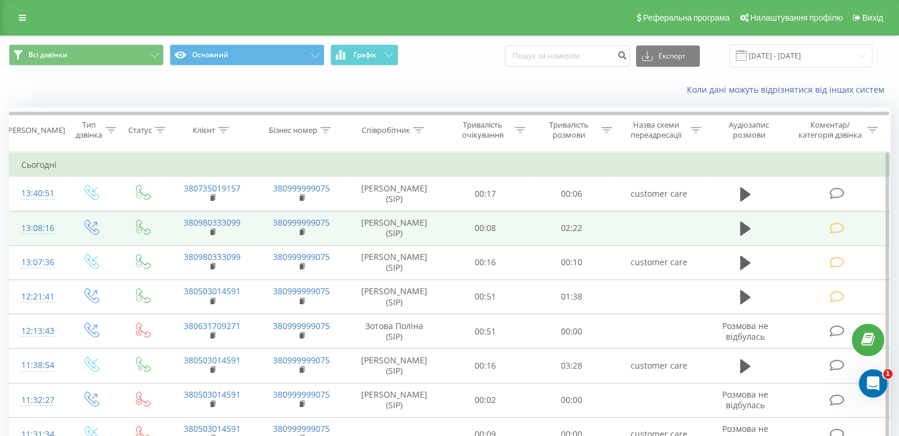
click at [837, 227] on icon at bounding box center [836, 228] width 15 height 12
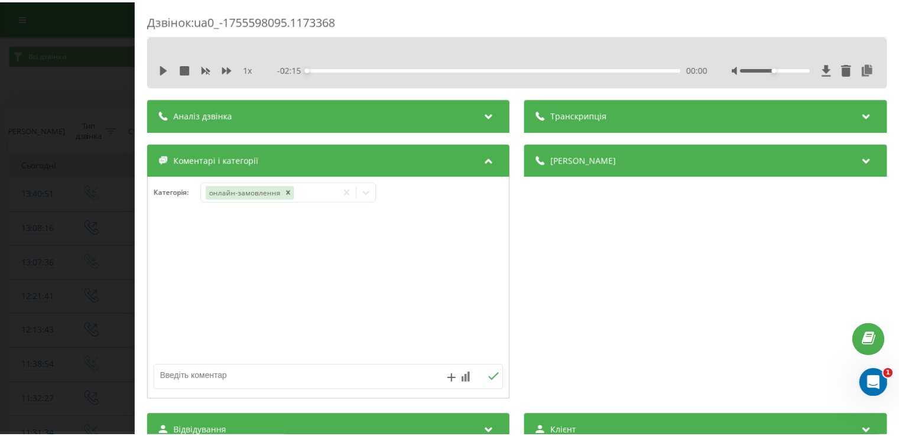
scroll to position [78, 0]
